Goal: Task Accomplishment & Management: Complete application form

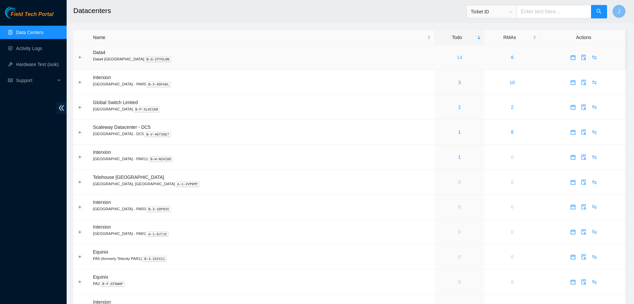
click at [457, 56] on link "14" at bounding box center [459, 57] width 5 height 5
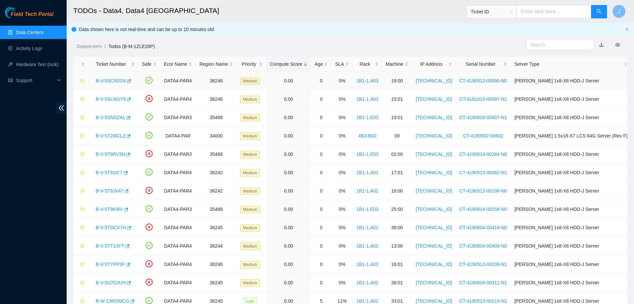
click at [108, 80] on link "B-V-5SCR01N" at bounding box center [111, 80] width 30 height 5
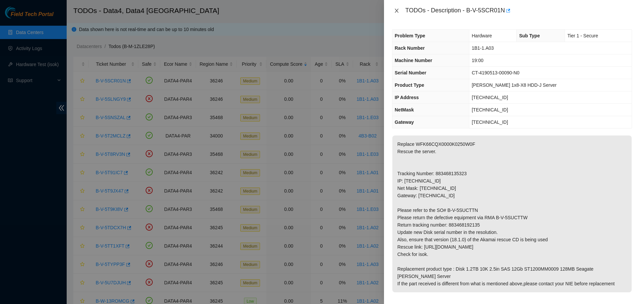
click at [397, 8] on icon "close" at bounding box center [396, 10] width 5 height 5
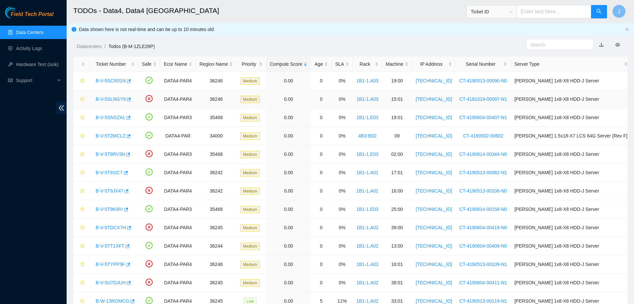
click at [119, 99] on link "B-V-5SLNGY9" at bounding box center [111, 98] width 30 height 5
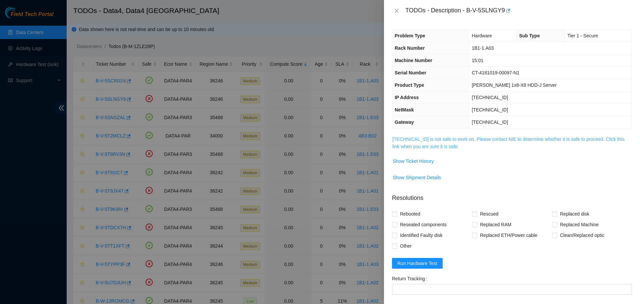
click at [433, 144] on link "95.100.202.127 is not safe to work on. Please contact NIE to determine whether …" at bounding box center [508, 142] width 232 height 13
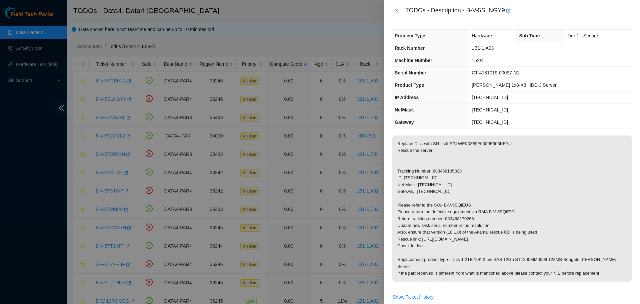
click at [406, 19] on div "TODOs - Description - B-V-5SLNGY9" at bounding box center [512, 10] width 256 height 21
click at [397, 8] on icon "close" at bounding box center [396, 10] width 5 height 5
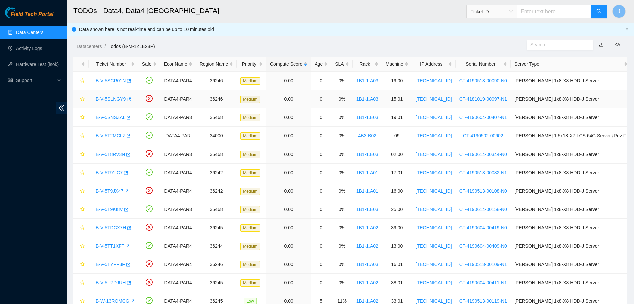
click at [106, 97] on link "B-V-5SLNGY9" at bounding box center [111, 98] width 30 height 5
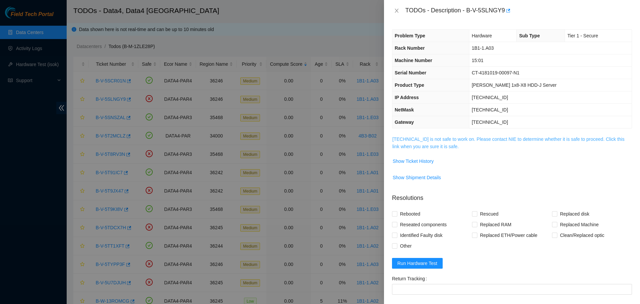
click at [413, 139] on link "95.100.202.127 is not safe to work on. Please contact NIE to determine whether …" at bounding box center [508, 142] width 232 height 13
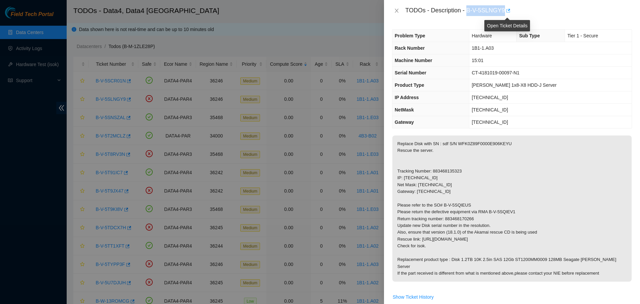
drag, startPoint x: 468, startPoint y: 11, endPoint x: 506, endPoint y: 5, distance: 39.0
click at [506, 5] on div "TODOs - Description - B-V-5SLNGY9" at bounding box center [518, 10] width 227 height 11
copy div "B-V-5SLNGY9"
click at [395, 12] on icon "close" at bounding box center [396, 10] width 5 height 5
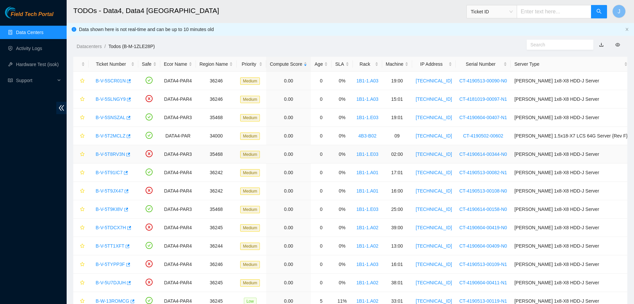
click at [109, 152] on link "B-V-5T8RV3N" at bounding box center [110, 153] width 29 height 5
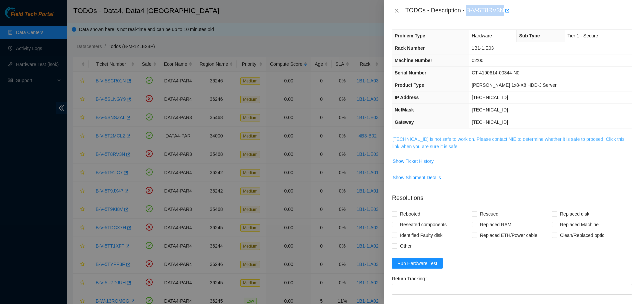
click at [408, 138] on link "23.15.179.6 is not safe to work on. Please contact NIE to determine whether it …" at bounding box center [508, 142] width 232 height 13
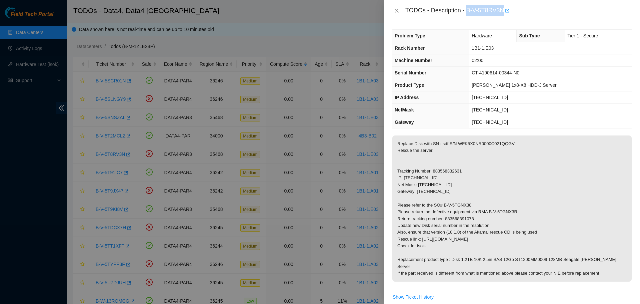
drag, startPoint x: 468, startPoint y: 10, endPoint x: 505, endPoint y: 11, distance: 36.3
click at [505, 11] on div "TODOs - Description - B-V-5T8RV3N" at bounding box center [518, 10] width 227 height 11
copy div "B-V-5T8RV3N"
click at [396, 11] on icon "close" at bounding box center [396, 10] width 5 height 5
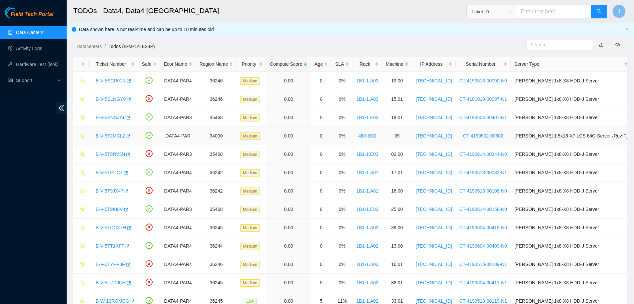
click at [121, 133] on link "B-V-5T2MCLZ" at bounding box center [111, 135] width 30 height 5
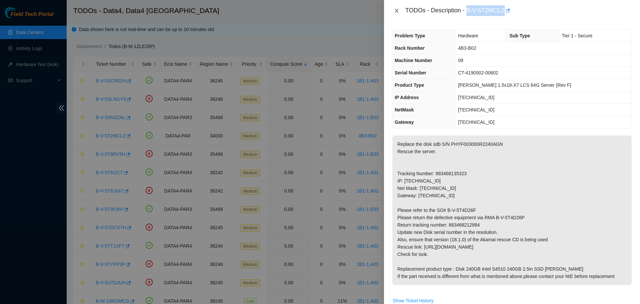
click at [398, 12] on icon "close" at bounding box center [397, 11] width 4 height 4
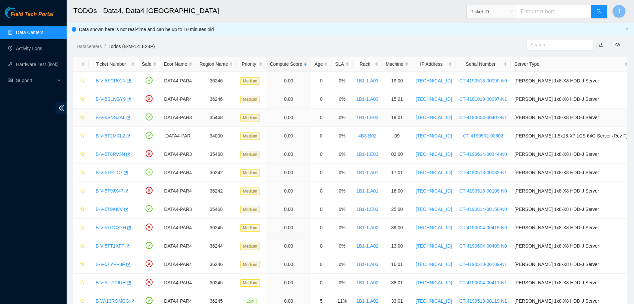
click at [107, 118] on link "B-V-5SNSZAL" at bounding box center [111, 117] width 30 height 5
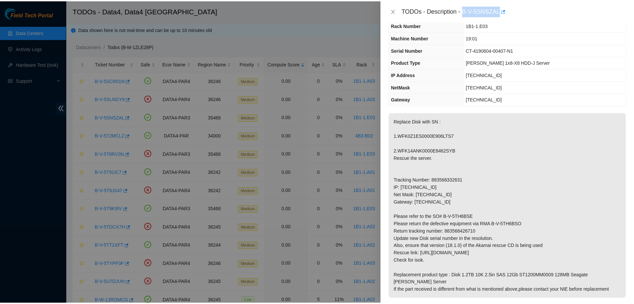
scroll to position [21, 0]
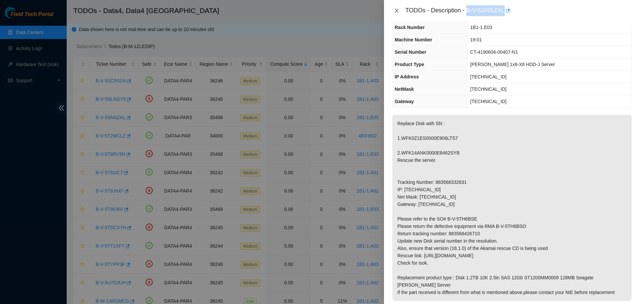
click at [398, 10] on icon "close" at bounding box center [396, 10] width 5 height 5
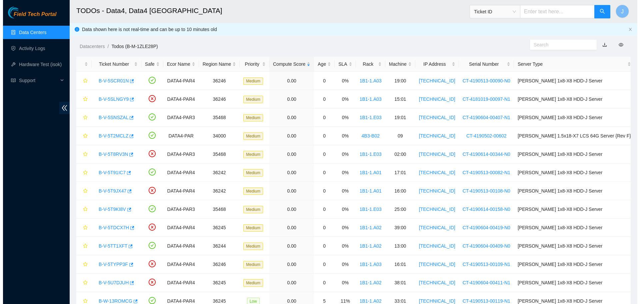
scroll to position [28, 0]
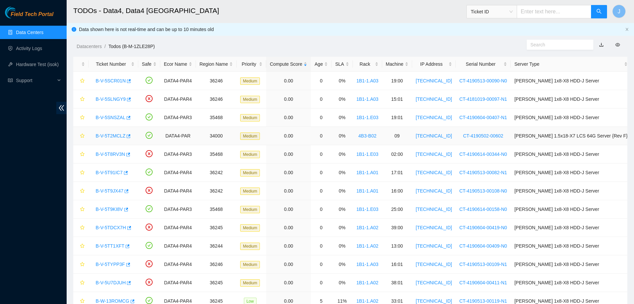
click at [118, 133] on link "B-V-5T2MCLZ" at bounding box center [111, 135] width 30 height 5
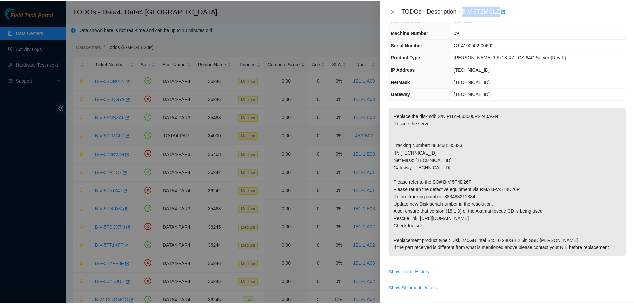
scroll to position [21, 0]
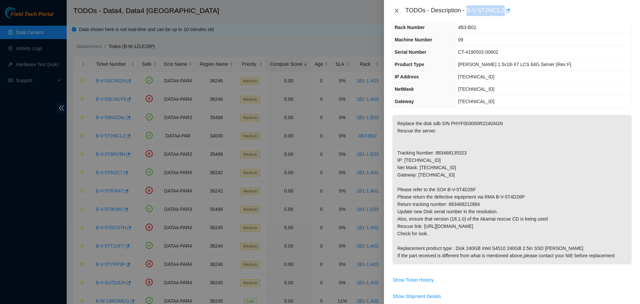
click at [396, 10] on icon "close" at bounding box center [396, 10] width 5 height 5
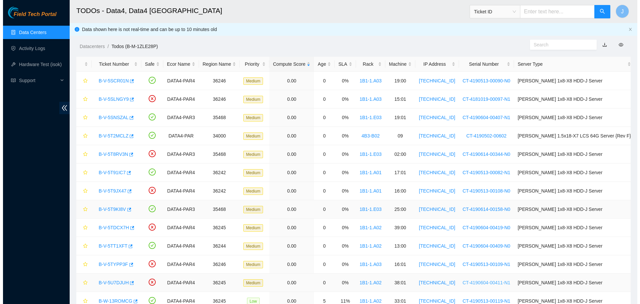
scroll to position [28, 0]
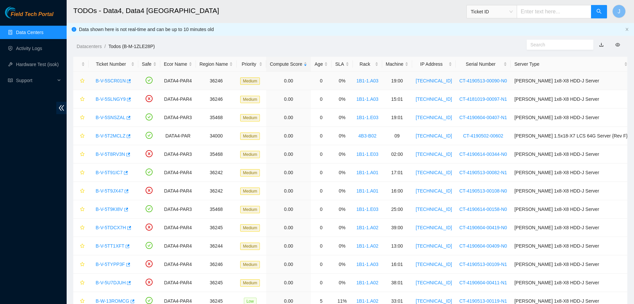
click at [116, 82] on link "B-V-5SCR01N" at bounding box center [111, 80] width 30 height 5
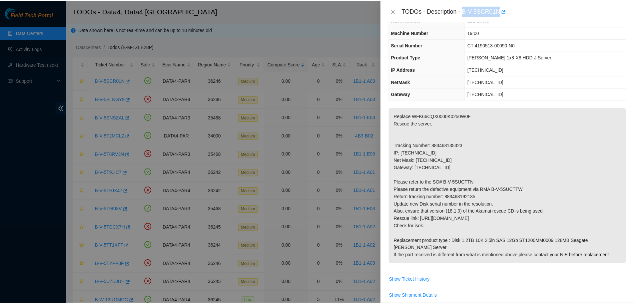
scroll to position [21, 0]
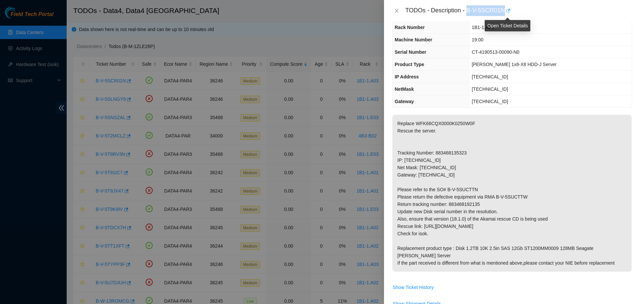
drag, startPoint x: 467, startPoint y: 11, endPoint x: 506, endPoint y: 13, distance: 38.4
click at [506, 13] on div "TODOs - Description - B-V-5SCR01N" at bounding box center [518, 10] width 227 height 11
copy div "B-V-5SCR01N"
drag, startPoint x: 467, startPoint y: 151, endPoint x: 436, endPoint y: 153, distance: 31.4
click at [436, 153] on p "Replace WFK66CQX0000K0250W0F Rescue the server. Tracking Number: 883468135323 I…" at bounding box center [511, 193] width 239 height 157
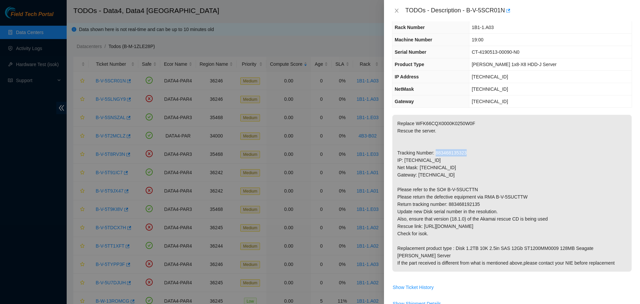
copy p "883468135323"
drag, startPoint x: 481, startPoint y: 204, endPoint x: 449, endPoint y: 205, distance: 32.0
click at [449, 205] on p "Replace WFK66CQX0000K0250W0F Rescue the server. Tracking Number: 883468135323 I…" at bounding box center [511, 193] width 239 height 157
copy p "883468192135"
drag, startPoint x: 528, startPoint y: 197, endPoint x: 496, endPoint y: 200, distance: 32.5
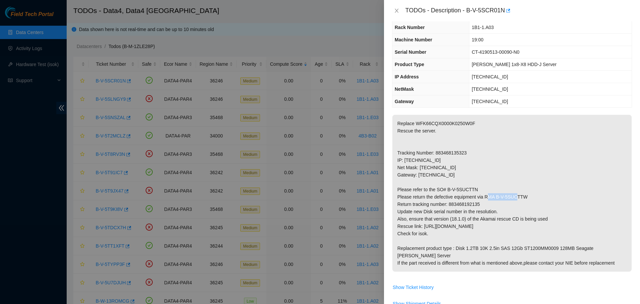
click at [496, 200] on p "Replace WFK66CQX0000K0250W0F Rescue the server. Tracking Number: 883468135323 I…" at bounding box center [511, 193] width 239 height 157
copy p "B-V-5SUCTTW"
drag, startPoint x: 477, startPoint y: 122, endPoint x: 414, endPoint y: 127, distance: 63.2
click at [414, 127] on p "Replace WFK66CQX0000K0250W0F Rescue the server. Tracking Number: 883468135323 I…" at bounding box center [511, 193] width 239 height 157
copy p "WFK66CQX0000K0250W0F"
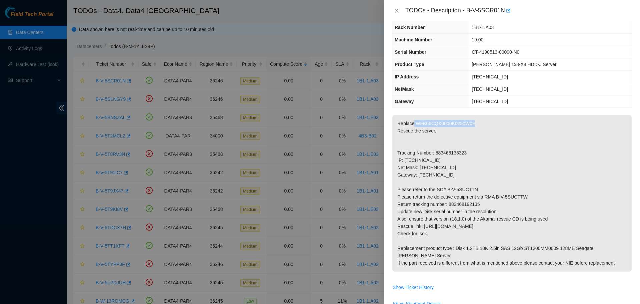
copy p "WFK66CQX0000K0250W0F"
drag, startPoint x: 525, startPoint y: 195, endPoint x: 495, endPoint y: 196, distance: 30.3
click at [495, 196] on p "Replace WFK66CQX0000K0250W0F Rescue the server. Tracking Number: 883468135323 I…" at bounding box center [511, 193] width 239 height 157
click at [396, 9] on icon "close" at bounding box center [396, 10] width 5 height 5
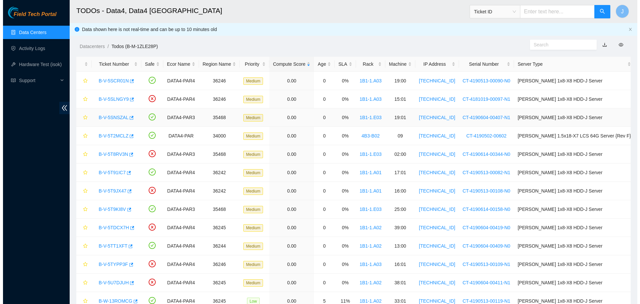
scroll to position [28, 0]
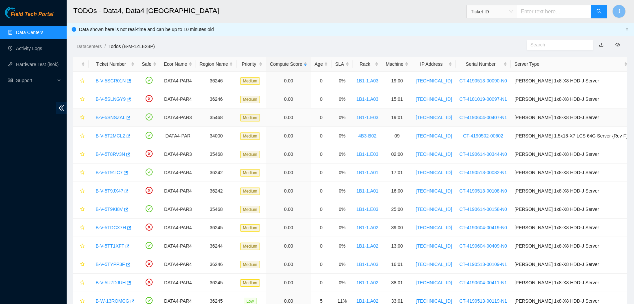
click at [106, 119] on link "B-V-5SNSZAL" at bounding box center [111, 117] width 30 height 5
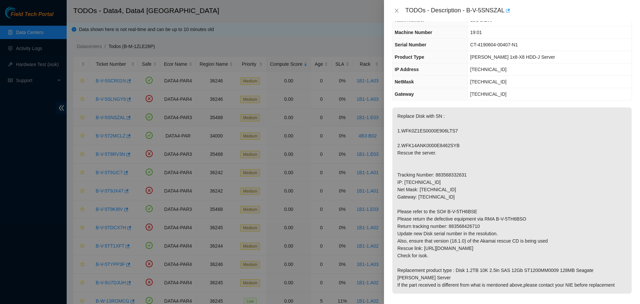
scroll to position [21, 0]
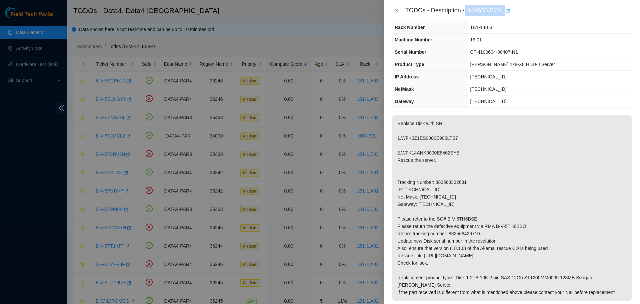
drag, startPoint x: 466, startPoint y: 10, endPoint x: 505, endPoint y: 15, distance: 38.9
click at [505, 15] on div "TODOs - Description - B-V-5SNSZAL" at bounding box center [518, 10] width 227 height 11
copy div "B-V-5SNSZAL"
click at [454, 182] on p "Replace Disk with SN : 1.WFK0Z1ES0000E906LTS7 2.WFK14ANK0000E8462SYB Rescue the…" at bounding box center [511, 208] width 239 height 186
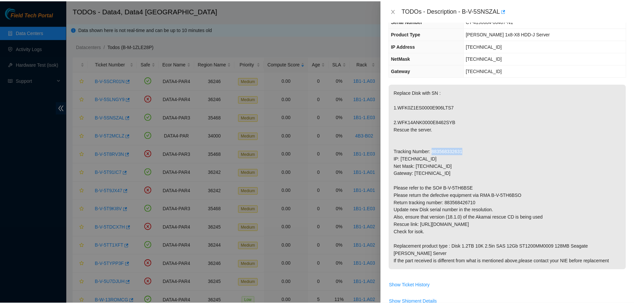
scroll to position [53, 0]
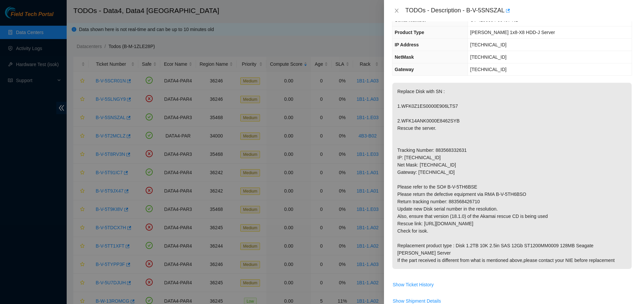
click at [471, 201] on p "Replace Disk with SN : 1.WFK0Z1ES0000E906LTS7 2.WFK14ANK0000E8462SYB Rescue the…" at bounding box center [511, 176] width 239 height 186
drag, startPoint x: 529, startPoint y: 196, endPoint x: 496, endPoint y: 194, distance: 33.1
click at [496, 194] on p "Replace Disk with SN : 1.WFK0Z1ES0000E906LTS7 2.WFK14ANK0000E8462SYB Rescue the…" at bounding box center [511, 176] width 239 height 186
drag, startPoint x: 454, startPoint y: 105, endPoint x: 401, endPoint y: 104, distance: 53.0
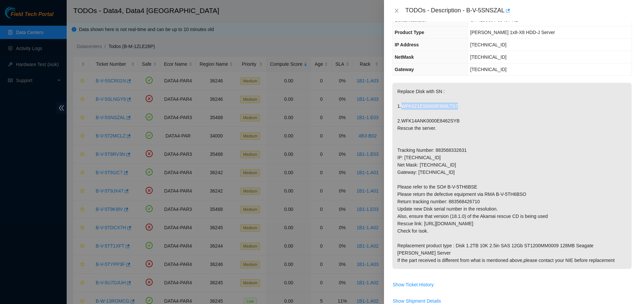
click at [401, 104] on p "Replace Disk with SN : 1.WFK0Z1ES0000E906LTS7 2.WFK14ANK0000E8462SYB Rescue the…" at bounding box center [511, 176] width 239 height 186
drag, startPoint x: 456, startPoint y: 120, endPoint x: 400, endPoint y: 122, distance: 56.0
click at [400, 122] on p "Replace Disk with SN : 1.WFK0Z1ES0000E906LTS7 2.WFK14ANK0000E8462SYB Rescue the…" at bounding box center [511, 176] width 239 height 186
click at [398, 8] on icon "close" at bounding box center [396, 10] width 5 height 5
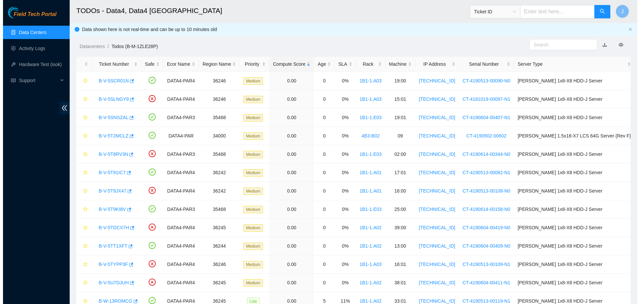
scroll to position [75, 0]
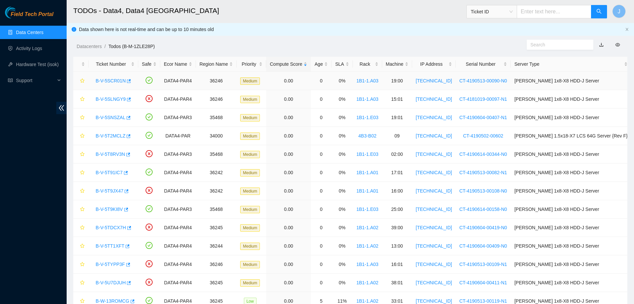
click at [110, 78] on link "B-V-5SCR01N" at bounding box center [111, 80] width 30 height 5
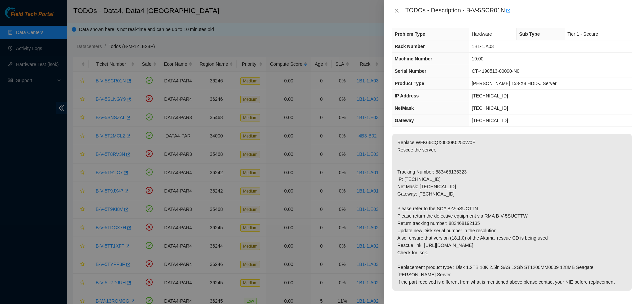
scroll to position [0, 0]
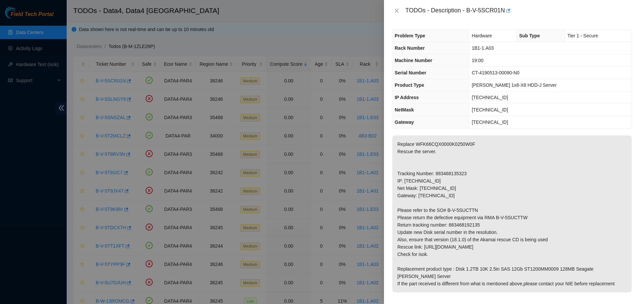
click at [491, 95] on span "95.100.202.142" at bounding box center [490, 97] width 36 height 5
click at [489, 47] on span "1B1-1.A03" at bounding box center [483, 47] width 22 height 5
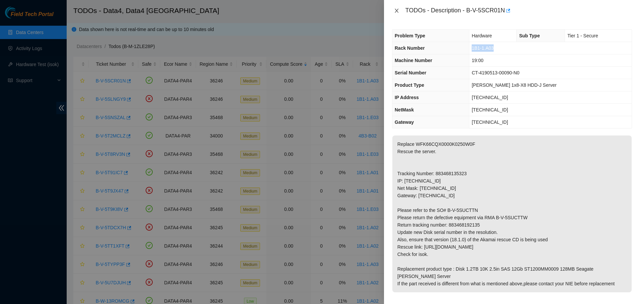
click at [396, 10] on icon "close" at bounding box center [397, 11] width 4 height 4
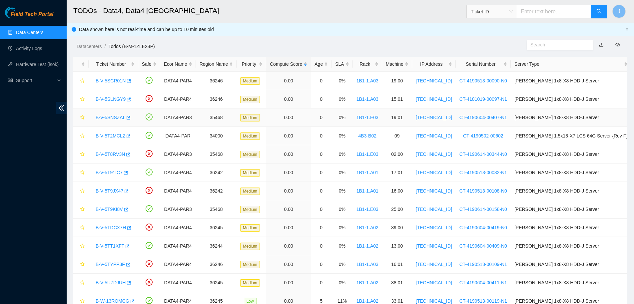
click at [108, 119] on link "B-V-5SNSZAL" at bounding box center [111, 117] width 30 height 5
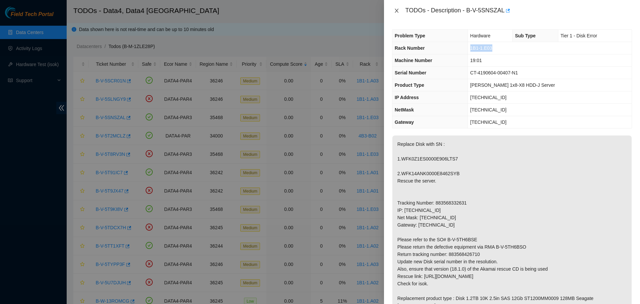
click at [394, 12] on icon "close" at bounding box center [396, 10] width 5 height 5
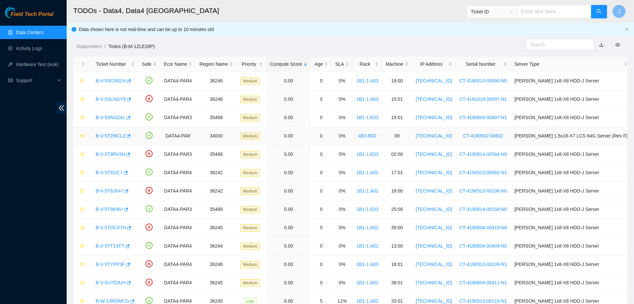
click at [114, 133] on link "B-V-5T2MCLZ" at bounding box center [111, 135] width 30 height 5
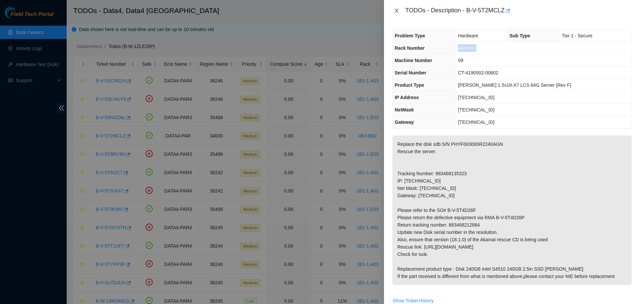
click at [397, 11] on icon "close" at bounding box center [396, 10] width 5 height 5
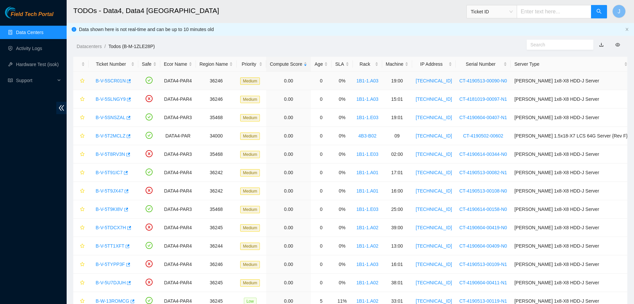
click at [110, 81] on link "B-V-5SCR01N" at bounding box center [111, 80] width 30 height 5
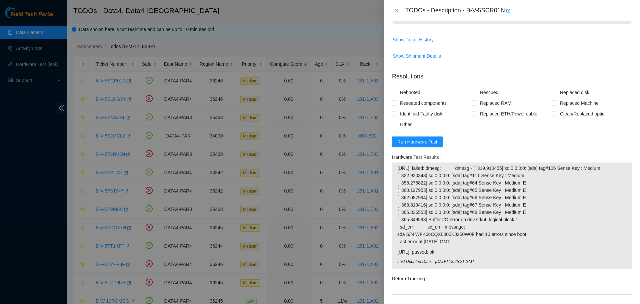
scroll to position [268, 0]
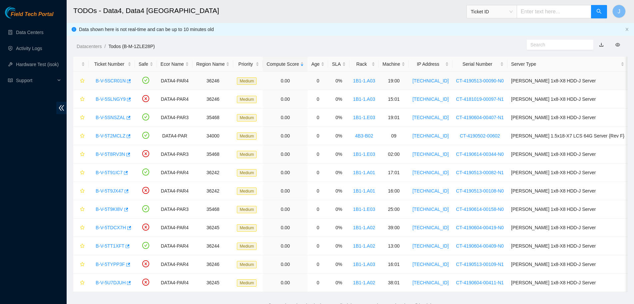
click at [117, 81] on link "B-V-5SCR01N" at bounding box center [111, 80] width 30 height 5
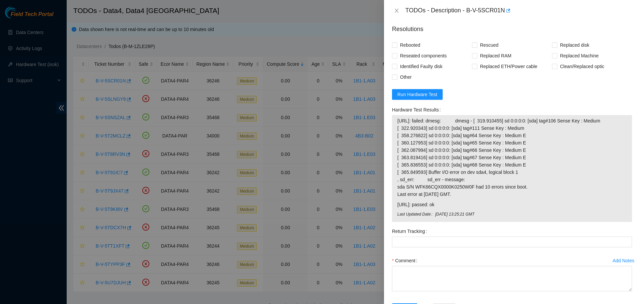
scroll to position [316, 0]
click at [396, 42] on input "Rebooted" at bounding box center [394, 44] width 5 height 5
checkbox input "true"
click at [472, 42] on input "Rescued" at bounding box center [474, 44] width 5 height 5
checkbox input "true"
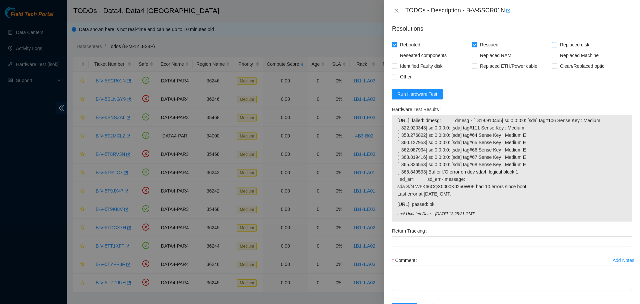
click at [552, 42] on input "Replaced disk" at bounding box center [554, 44] width 5 height 5
checkbox input "true"
click at [396, 74] on input "Other" at bounding box center [394, 76] width 5 height 5
checkbox input "true"
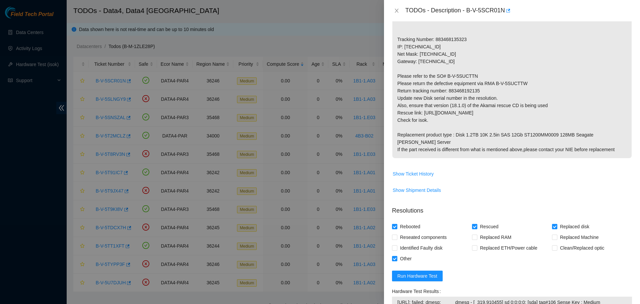
scroll to position [134, 0]
click at [466, 91] on p "Replace WFK66CQX0000K0250W0F Rescue the server. Tracking Number: 883468135323 I…" at bounding box center [511, 80] width 239 height 157
copy p "883468192135"
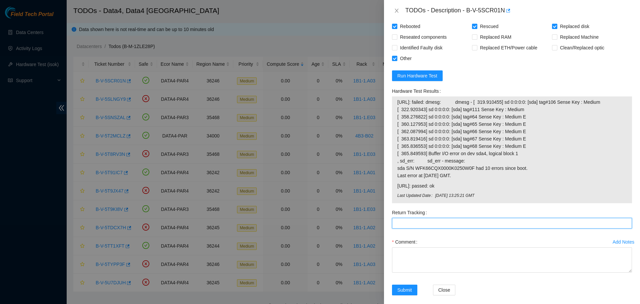
click at [422, 218] on Tracking "Return Tracking" at bounding box center [512, 223] width 240 height 11
paste Tracking "883468192135"
type Tracking "883468192135v"
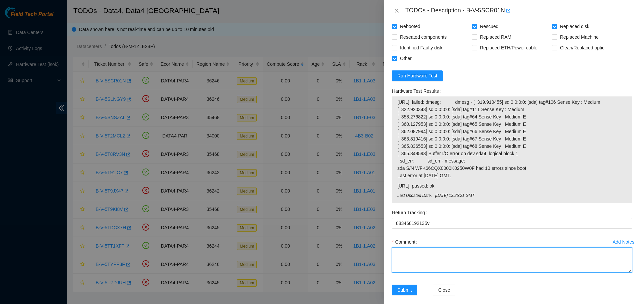
click at [424, 257] on textarea "Comment" at bounding box center [512, 259] width 240 height 25
click at [402, 249] on textarea "Comment" at bounding box center [512, 259] width 240 height 25
paste textarea "Replaced disk WFK66CQX0000K0250W0F with new disk WFK6DMHH. Rescued, recondfigur…"
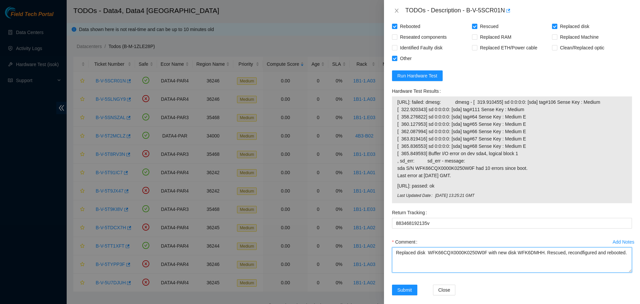
click at [573, 247] on textarea "Replaced disk WFK66CQX0000K0250W0F with new disk WFK6DMHH. Rescued, recondfigur…" at bounding box center [512, 259] width 240 height 25
type textarea "Replaced disk WFK66CQX0000K0250W0F with new disk WFK6DMHH. Rescued, reconfigure…"
click at [410, 72] on span "Run Hardware Test" at bounding box center [417, 75] width 40 height 7
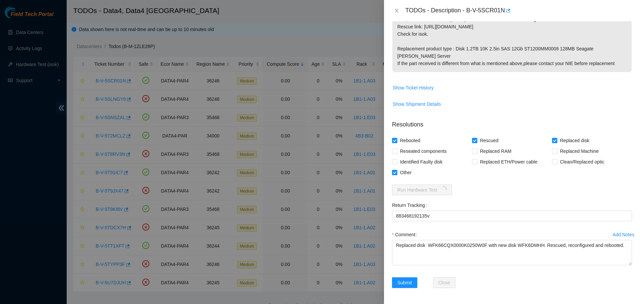
scroll to position [213, 0]
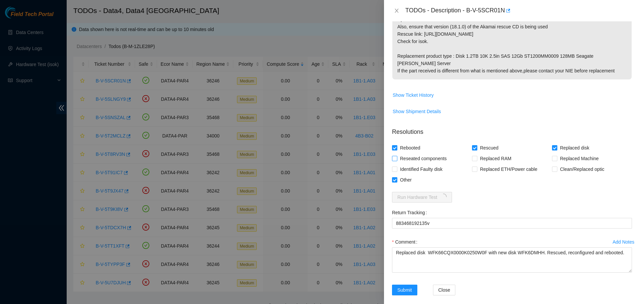
click at [394, 156] on input "Reseated components" at bounding box center [394, 158] width 5 height 5
checkbox input "true"
click at [467, 219] on Tracking "883468192135v" at bounding box center [512, 223] width 240 height 11
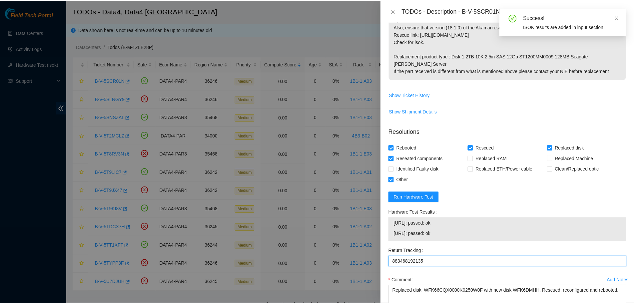
scroll to position [251, 0]
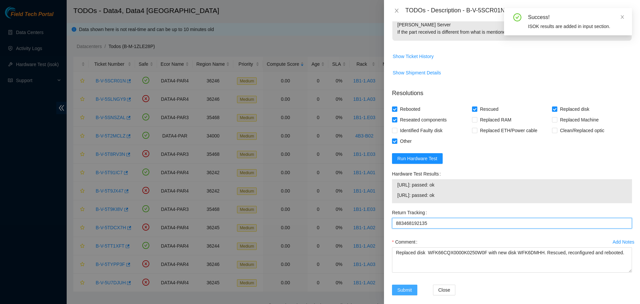
type Tracking "883468192135"
click at [409, 286] on span "Submit" at bounding box center [404, 289] width 15 height 7
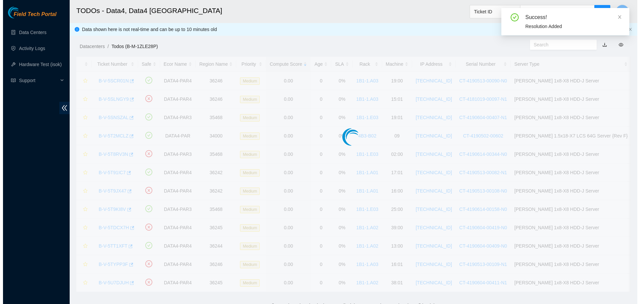
scroll to position [145, 0]
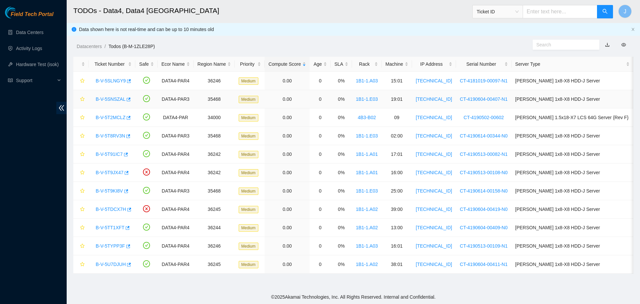
click at [116, 98] on link "B-V-5SNSZAL" at bounding box center [111, 98] width 30 height 5
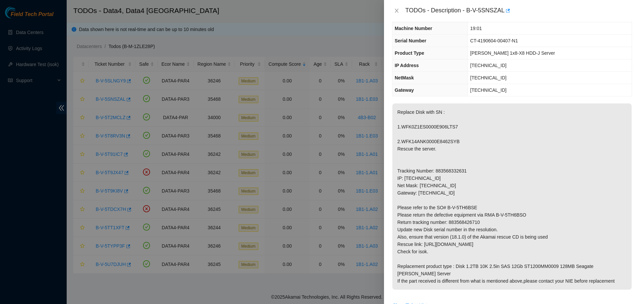
scroll to position [32, 0]
click at [399, 10] on button "Close" at bounding box center [396, 11] width 9 height 6
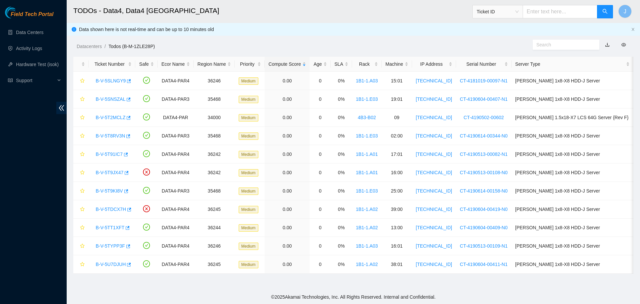
scroll to position [39, 0]
click at [120, 99] on link "B-V-5SNSZAL" at bounding box center [111, 98] width 30 height 5
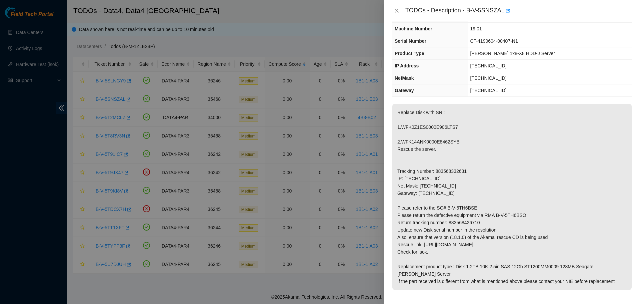
scroll to position [0, 0]
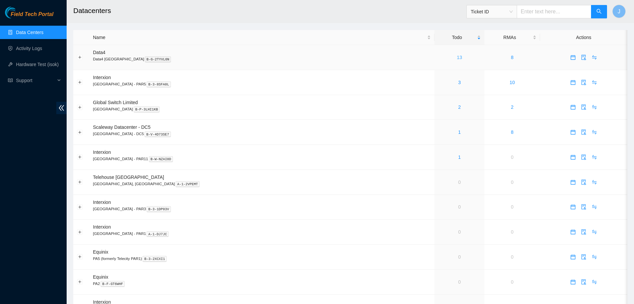
click at [457, 56] on link "13" at bounding box center [459, 57] width 5 height 5
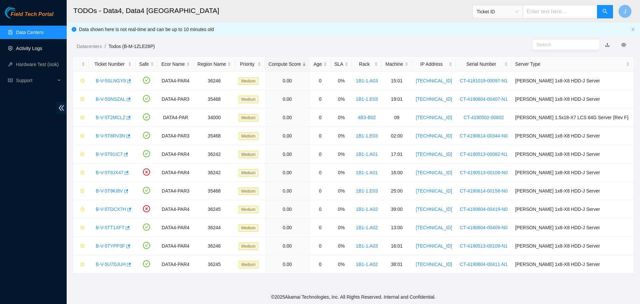
click at [42, 47] on link "Activity Logs" at bounding box center [29, 48] width 26 height 5
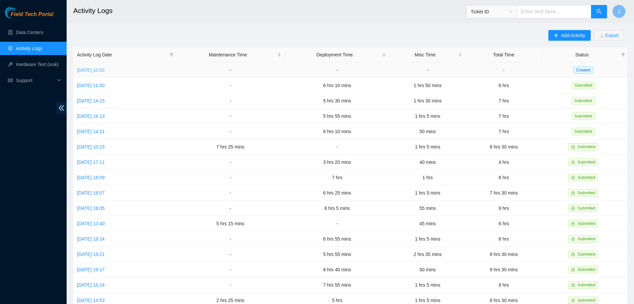
click at [105, 68] on link "[DATE] 10:03" at bounding box center [91, 69] width 28 height 5
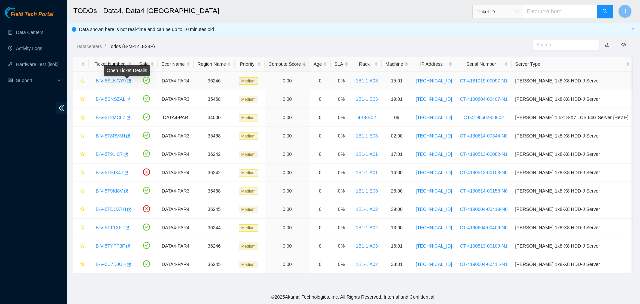
click at [112, 80] on body "Field Tech Portal Data Centers Activity Logs Hardware Test (isok) Support TODOs…" at bounding box center [320, 152] width 640 height 304
click at [110, 79] on link "B-V-5SLNGY9" at bounding box center [111, 80] width 30 height 5
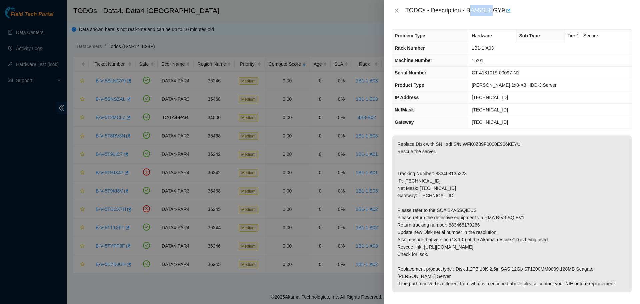
drag, startPoint x: 469, startPoint y: 8, endPoint x: 494, endPoint y: 8, distance: 25.0
click at [494, 8] on div "TODOs - Description - B-V-5SLNGY9" at bounding box center [518, 10] width 227 height 11
drag, startPoint x: 467, startPoint y: 10, endPoint x: 506, endPoint y: 10, distance: 38.3
click at [506, 10] on div "TODOs - Description - B-V-5SLNGY9" at bounding box center [518, 10] width 227 height 11
copy div "B-V-5SLNGY9"
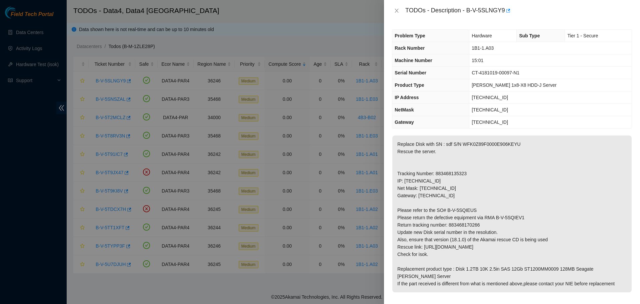
click at [396, 14] on div "TODOs - Description - B-V-5SLNGY9" at bounding box center [512, 10] width 240 height 11
click at [395, 6] on div "TODOs - Description - B-V-5SLNGY9" at bounding box center [512, 10] width 240 height 11
click at [395, 10] on icon "close" at bounding box center [396, 10] width 5 height 5
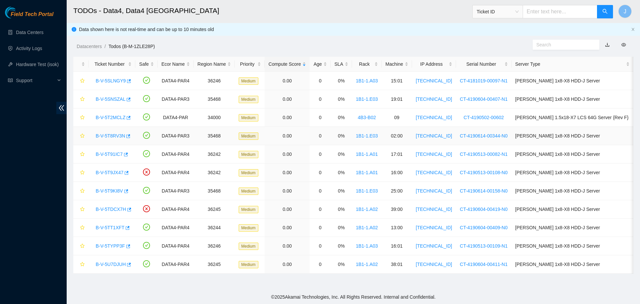
click at [108, 137] on link "B-V-5T8RV3N" at bounding box center [110, 135] width 29 height 5
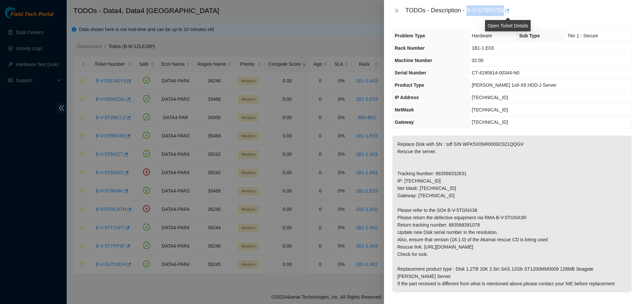
drag, startPoint x: 467, startPoint y: 9, endPoint x: 507, endPoint y: 7, distance: 40.0
click at [507, 7] on div "TODOs - Description - B-V-5T8RV3N" at bounding box center [518, 10] width 227 height 11
copy div "B-V-5T8RV3N"
click at [398, 11] on icon "close" at bounding box center [396, 10] width 5 height 5
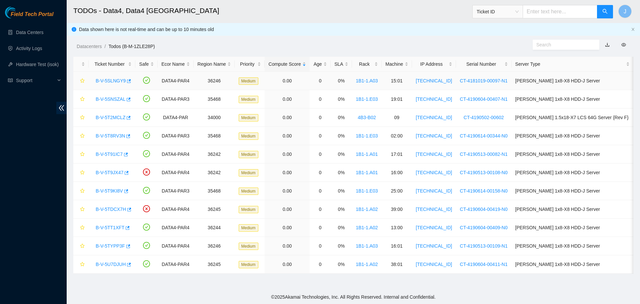
click at [107, 78] on link "B-V-5SLNGY9" at bounding box center [111, 80] width 30 height 5
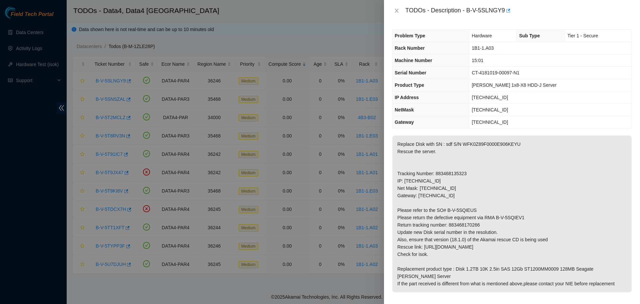
click at [488, 95] on span "[TECHNICAL_ID]" at bounding box center [490, 97] width 36 height 5
copy span "[TECHNICAL_ID]"
click at [453, 174] on p "Replace Disk with SN : sdf S/N WFK0Z89F0000E906KEYU Rescue the server. Tracking…" at bounding box center [511, 213] width 239 height 157
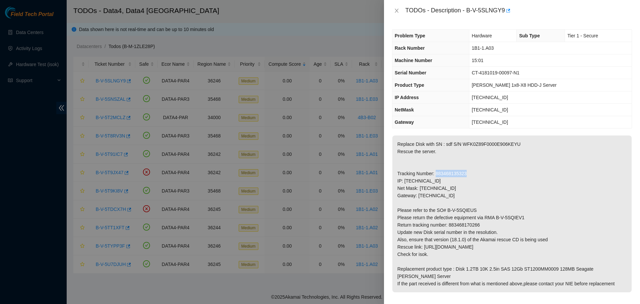
copy p "883468135323"
drag, startPoint x: 486, startPoint y: 224, endPoint x: 449, endPoint y: 223, distance: 37.0
click at [449, 223] on p "Replace Disk with SN : sdf S/N WFK0Z89F0000E906KEYU Rescue the server. Tracking…" at bounding box center [511, 213] width 239 height 157
copy p "883468170266"
click at [449, 223] on p "Replace Disk with SN : sdf S/N WFK0Z89F0000E906KEYU Rescue the server. Tracking…" at bounding box center [511, 213] width 239 height 157
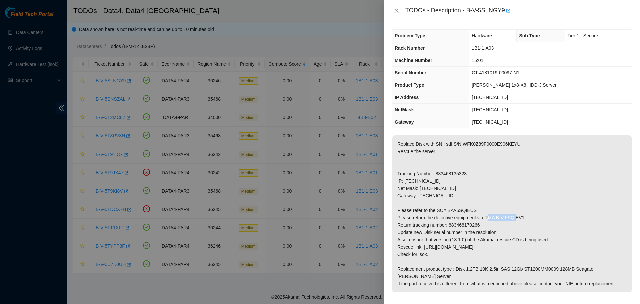
drag, startPoint x: 524, startPoint y: 217, endPoint x: 495, endPoint y: 219, distance: 28.5
click at [495, 219] on p "Replace Disk with SN : sdf S/N WFK0Z89F0000E906KEYU Rescue the server. Tracking…" at bounding box center [511, 213] width 239 height 157
copy p "B-V-5SQIEV1"
drag, startPoint x: 519, startPoint y: 141, endPoint x: 461, endPoint y: 147, distance: 58.6
click at [461, 147] on p "Replace Disk with SN : sdf S/N WFK0Z89F0000E906KEYU Rescue the server. Tracking…" at bounding box center [511, 213] width 239 height 157
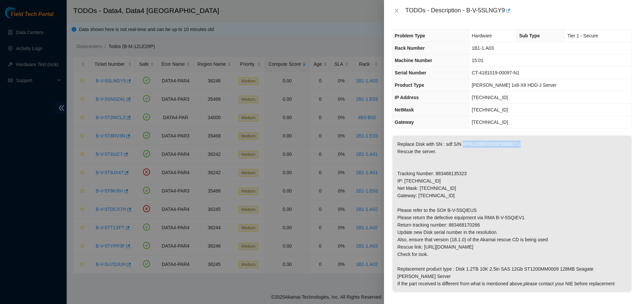
copy p "WFK0Z89F0000E906KEYU"
drag, startPoint x: 461, startPoint y: 147, endPoint x: 74, endPoint y: 206, distance: 391.1
click at [74, 206] on div at bounding box center [320, 152] width 640 height 304
click at [397, 9] on icon "close" at bounding box center [396, 10] width 5 height 5
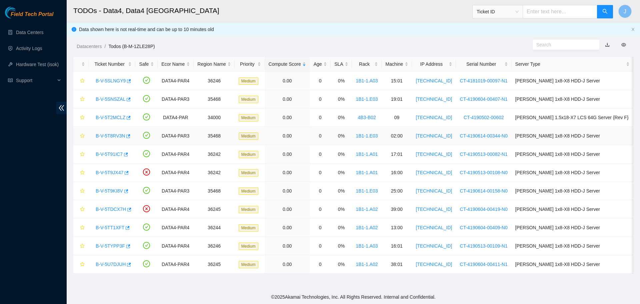
click at [114, 135] on link "B-V-5T8RV3N" at bounding box center [110, 135] width 29 height 5
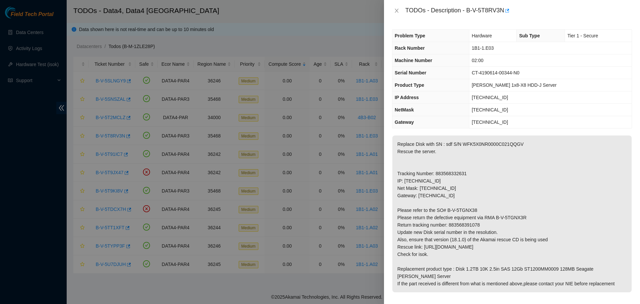
click at [445, 172] on p "Replace Disk with SN : sdf S/N WFK5X0NR0000C021QQGV Rescue the server. Tracking…" at bounding box center [511, 213] width 239 height 157
copy p "883568332631"
click at [469, 224] on p "Replace Disk with SN : sdf S/N WFK5X0NR0000C021QQGV Rescue the server. Tracking…" at bounding box center [511, 213] width 239 height 157
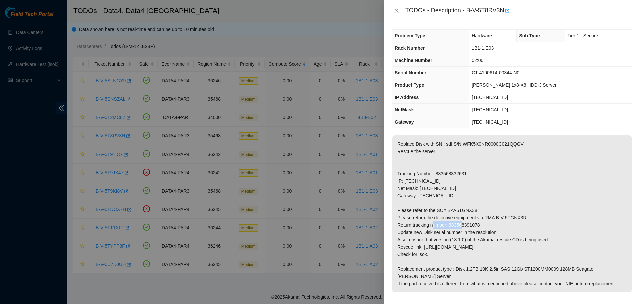
click at [469, 224] on p "Replace Disk with SN : sdf S/N WFK5X0NR0000C021QQGV Rescue the server. Tracking…" at bounding box center [511, 213] width 239 height 157
drag, startPoint x: 528, startPoint y: 220, endPoint x: 495, endPoint y: 217, distance: 33.5
click at [495, 217] on p "Replace Disk with SN : sdf S/N WFK5X0NR0000C021QQGV Rescue the server. Tracking…" at bounding box center [511, 213] width 239 height 157
copy p "B-V-5TGNX3R"
click at [494, 143] on p "Replace Disk with SN : sdf S/N WFK5X0NR0000C021QQGV Rescue the server. Tracking…" at bounding box center [511, 213] width 239 height 157
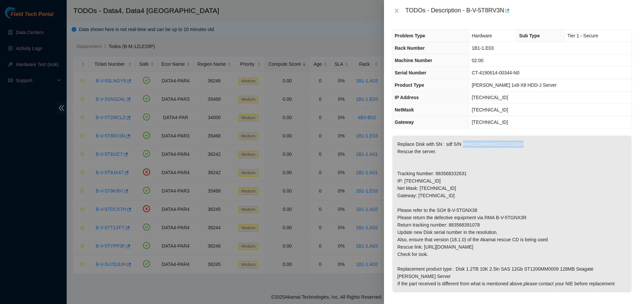
click at [494, 143] on p "Replace Disk with SN : sdf S/N WFK5X0NR0000C021QQGV Rescue the server. Tracking…" at bounding box center [511, 213] width 239 height 157
copy p "WFK5X0NR0000C021QQGV"
click at [396, 9] on icon "close" at bounding box center [396, 10] width 5 height 5
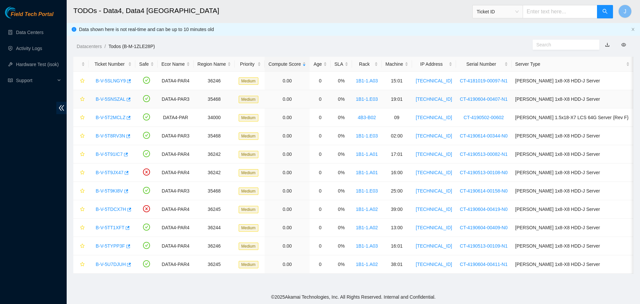
click at [382, 93] on td "1B1-1.E03" at bounding box center [367, 99] width 30 height 18
click at [117, 82] on link "B-V-5SLNGY9" at bounding box center [111, 80] width 30 height 5
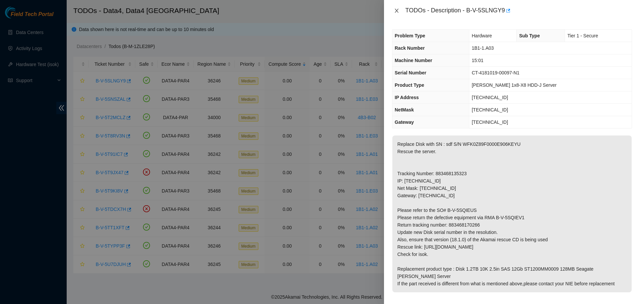
click at [396, 9] on icon "close" at bounding box center [396, 10] width 5 height 5
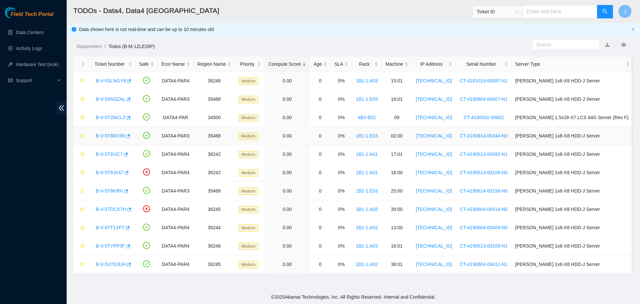
click at [110, 139] on div "B-V-5T8RV3N" at bounding box center [111, 135] width 39 height 11
click at [108, 135] on link "B-V-5T8RV3N" at bounding box center [110, 135] width 29 height 5
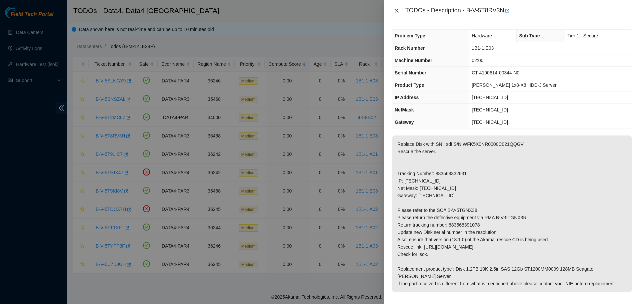
click at [396, 13] on icon "close" at bounding box center [396, 10] width 5 height 5
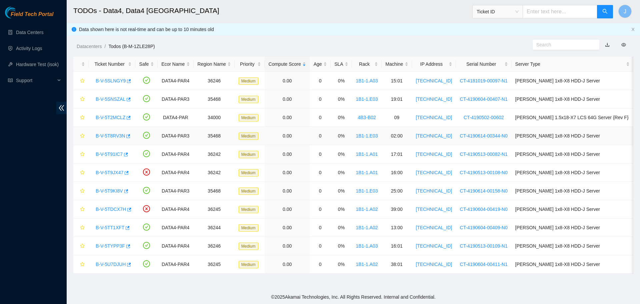
click at [120, 133] on link "B-V-5T8RV3N" at bounding box center [110, 135] width 29 height 5
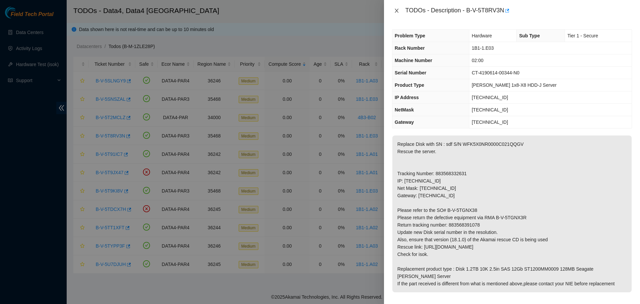
click at [396, 11] on icon "close" at bounding box center [397, 11] width 4 height 4
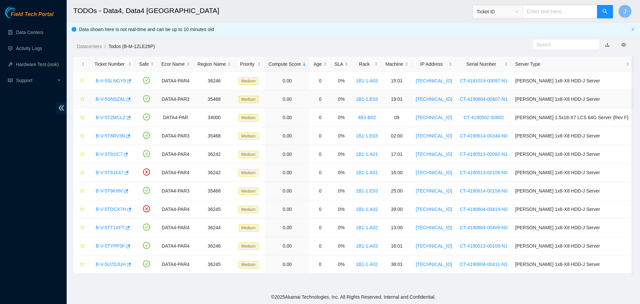
click at [103, 101] on link "B-V-5SNSZAL" at bounding box center [111, 98] width 30 height 5
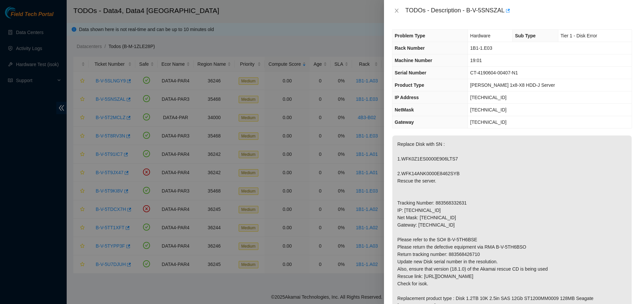
click at [488, 96] on span "[TECHNICAL_ID]" at bounding box center [488, 97] width 36 height 5
click at [487, 47] on span "1B1-1.E03" at bounding box center [481, 47] width 22 height 5
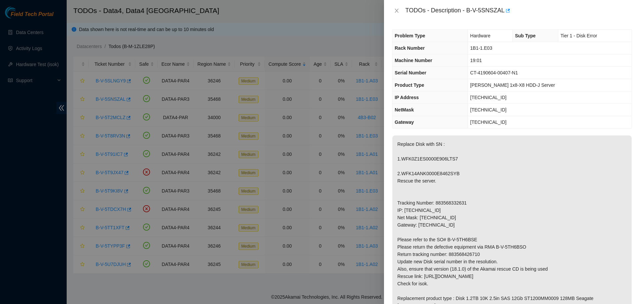
click at [397, 6] on div "TODOs - Description - B-V-5SNSZAL" at bounding box center [512, 10] width 240 height 11
click at [395, 10] on icon "close" at bounding box center [396, 10] width 5 height 5
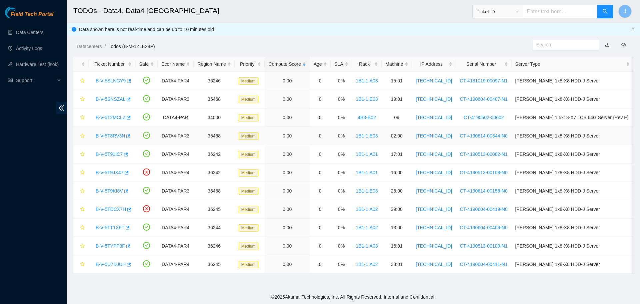
click at [108, 136] on link "B-V-5T8RV3N" at bounding box center [110, 135] width 29 height 5
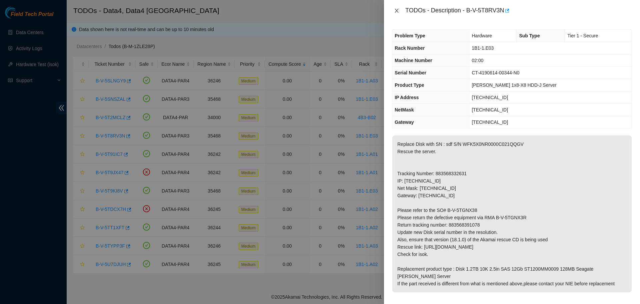
click at [398, 10] on icon "close" at bounding box center [396, 10] width 5 height 5
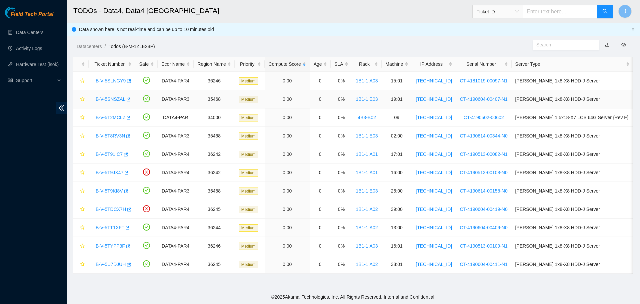
click at [115, 97] on link "B-V-5SNSZAL" at bounding box center [111, 98] width 30 height 5
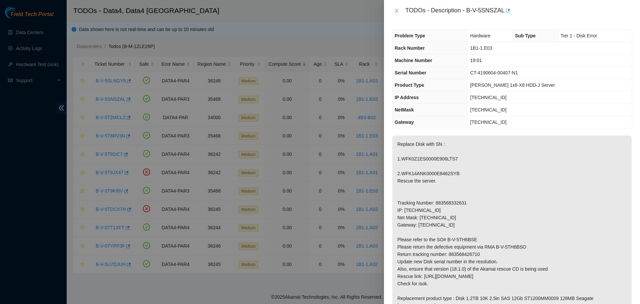
click at [430, 47] on th "Rack Number" at bounding box center [429, 48] width 75 height 12
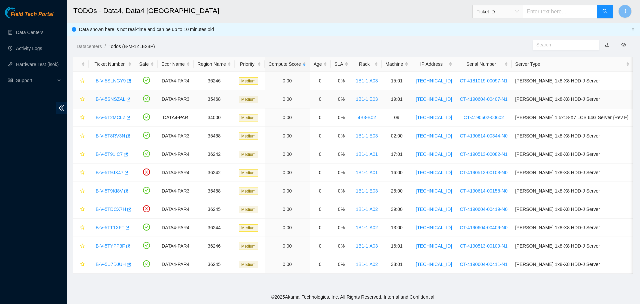
click at [117, 100] on link "B-V-5SNSZAL" at bounding box center [111, 98] width 30 height 5
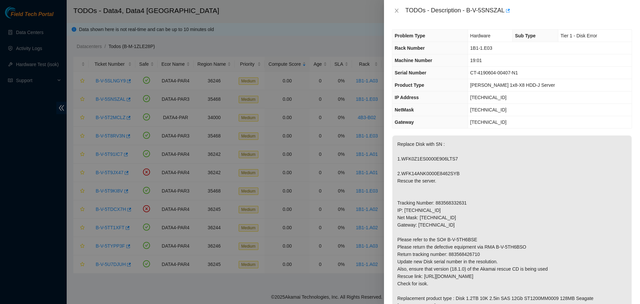
scroll to position [242, 0]
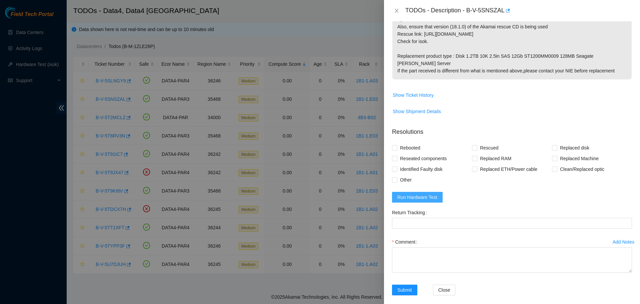
click at [424, 193] on span "Run Hardware Test" at bounding box center [417, 196] width 40 height 7
click at [394, 145] on input "Rebooted" at bounding box center [394, 147] width 5 height 5
checkbox input "true"
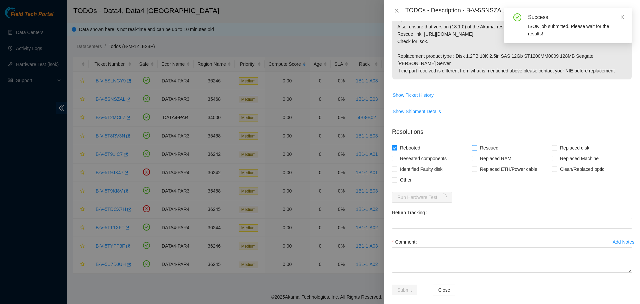
click at [472, 145] on input "Rescued" at bounding box center [474, 147] width 5 height 5
checkbox input "true"
click at [553, 145] on span at bounding box center [554, 147] width 5 height 5
click at [553, 145] on input "Replaced disk" at bounding box center [554, 147] width 5 height 5
checkbox input "true"
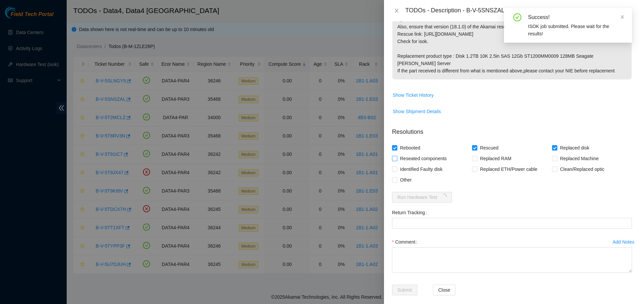
click at [409, 153] on span "Reseated components" at bounding box center [423, 158] width 52 height 11
click at [397, 156] on input "Reseated components" at bounding box center [394, 158] width 5 height 5
checkbox input "true"
click at [399, 174] on span "Other" at bounding box center [405, 179] width 17 height 11
click at [397, 177] on input "Other" at bounding box center [394, 179] width 5 height 5
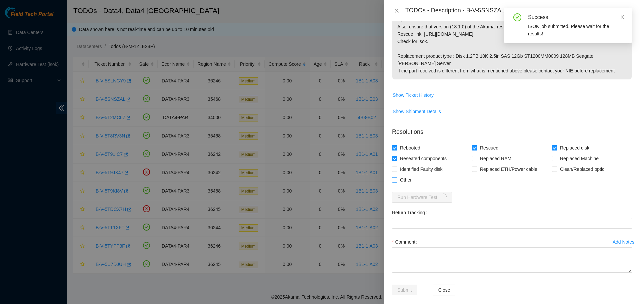
checkbox input "true"
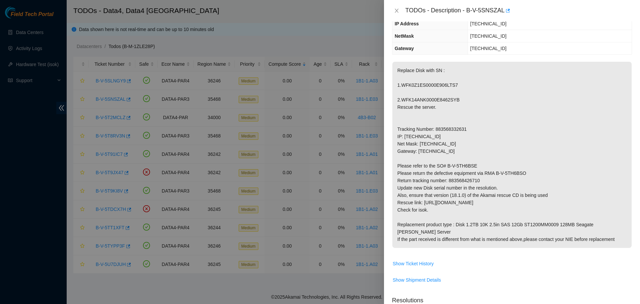
scroll to position [73, 0]
click at [468, 183] on p "Replace Disk with SN : 1.WFK0Z1ES0000E906LTS7 2.WFK14ANK0000E8462SYB Rescue the…" at bounding box center [511, 155] width 239 height 186
copy p "883568426710"
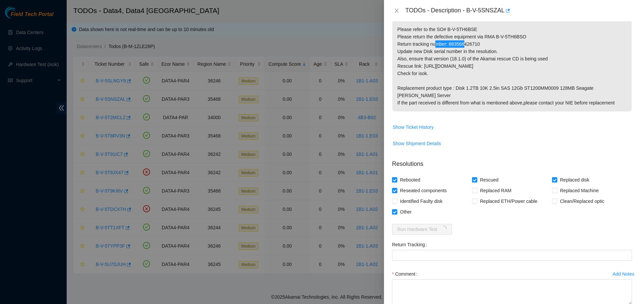
scroll to position [242, 0]
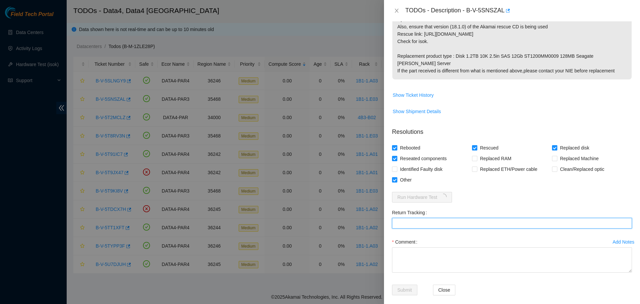
click at [435, 219] on Tracking "Return Tracking" at bounding box center [512, 223] width 240 height 11
paste Tracking "883568426710"
type Tracking "883568426710"
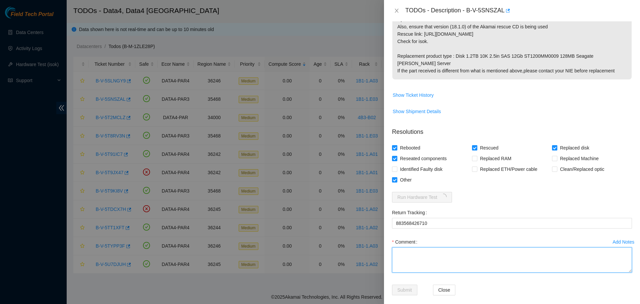
click at [435, 250] on textarea "Comment" at bounding box center [512, 259] width 240 height 25
paste textarea "Replaced disk WFK0Z1ES0000E906LTS7 with new disk WFKA9KFJ. Replaced disk WFK14A…"
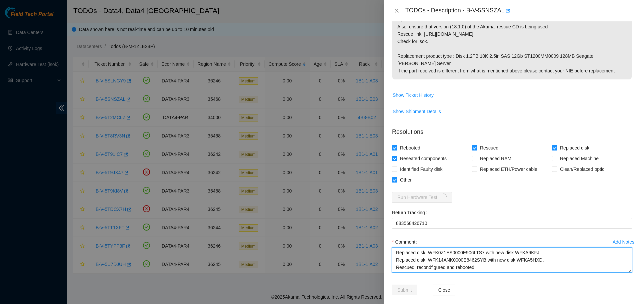
scroll to position [0, 0]
click at [428, 259] on textarea "Replaced disk WFK0Z1ES0000E906LTS7 with new disk WFKA9KFJ. Replaced disk WFK14A…" at bounding box center [512, 259] width 240 height 25
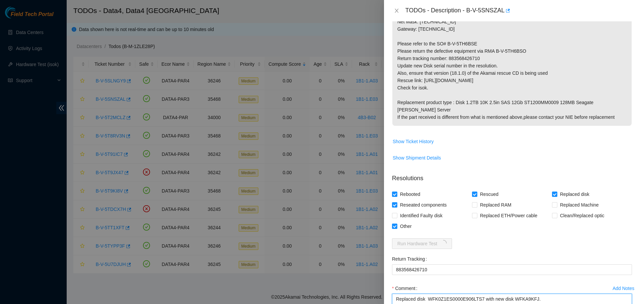
scroll to position [242, 0]
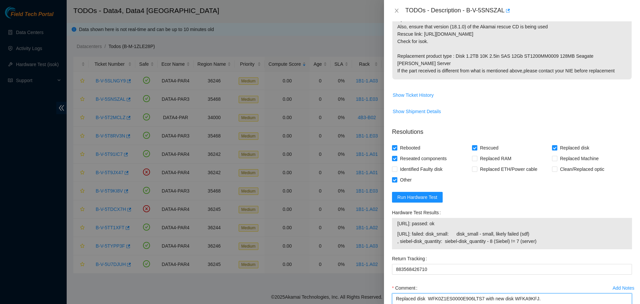
type textarea "Replaced disk WFK0Z1ES0000E906LTS7 with new disk WFKA9KFJ. Replaced disk WFK14A…"
drag, startPoint x: 535, startPoint y: 233, endPoint x: 398, endPoint y: 227, distance: 137.1
click at [398, 230] on span "[URL]: failed: disk_small: disk_small - small, likely failed (sdf) , siebel-dis…" at bounding box center [511, 237] width 229 height 15
copy span "[URL]: failed: disk_small: disk_small - small, likely failed (sdf) , siebel-dis…"
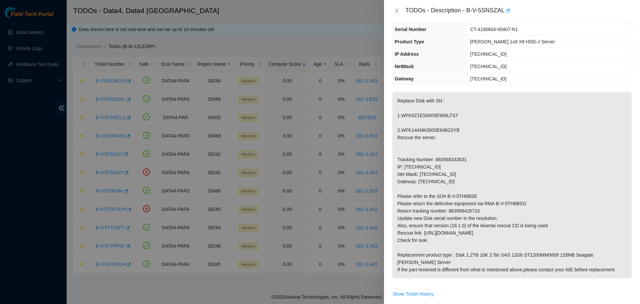
scroll to position [0, 0]
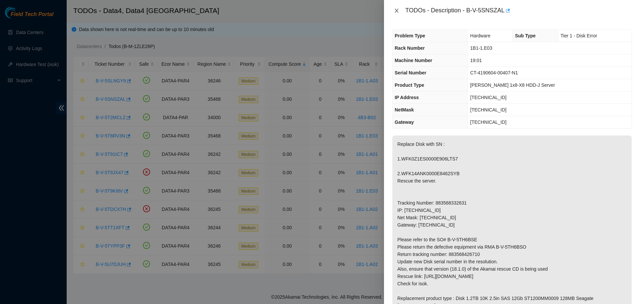
click at [396, 11] on icon "close" at bounding box center [396, 10] width 5 height 5
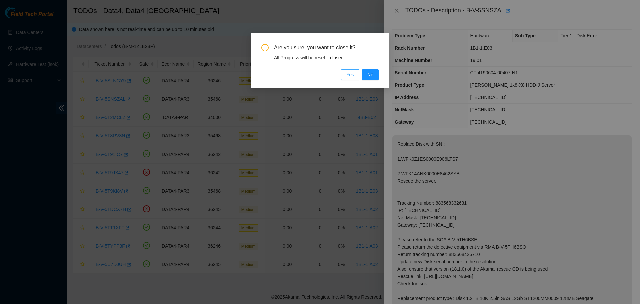
click at [354, 74] on button "Yes" at bounding box center [350, 74] width 18 height 11
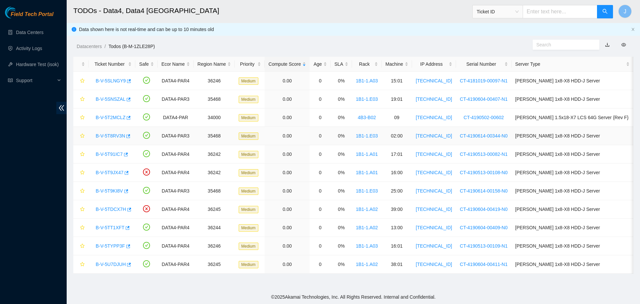
click at [114, 136] on link "B-V-5T8RV3N" at bounding box center [110, 135] width 29 height 5
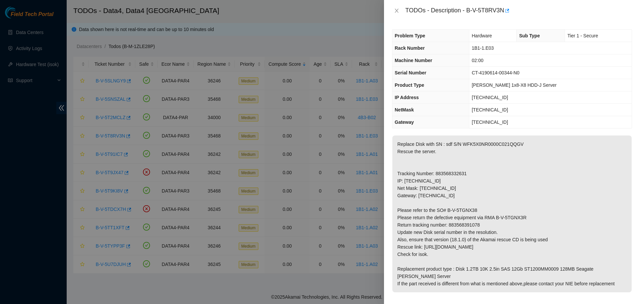
click at [486, 97] on span "[TECHNICAL_ID]" at bounding box center [490, 97] width 36 height 5
copy span "[TECHNICAL_ID]"
click at [489, 46] on span "1B1-1.E03" at bounding box center [483, 47] width 22 height 5
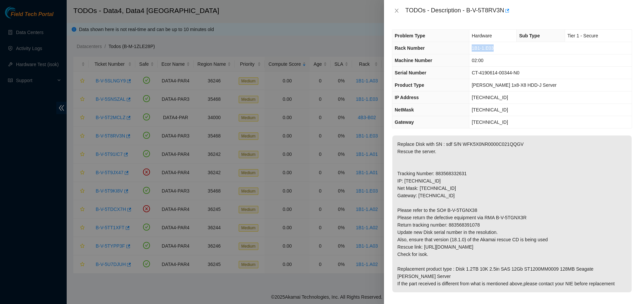
click at [489, 46] on span "1B1-1.E03" at bounding box center [483, 47] width 22 height 5
copy span "1B1-1.E03"
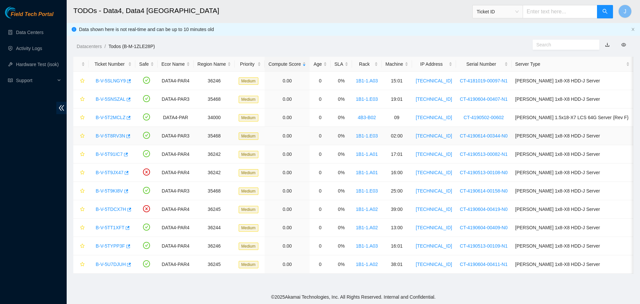
click at [116, 133] on link "B-V-5T8RV3N" at bounding box center [110, 135] width 29 height 5
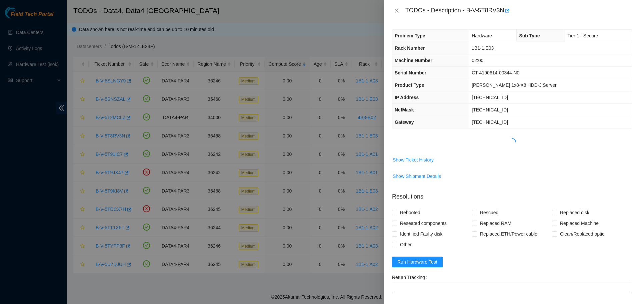
scroll to position [72, 0]
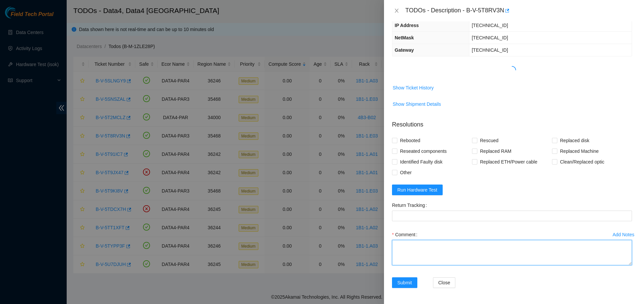
click at [415, 244] on textarea "Comment" at bounding box center [512, 252] width 240 height 25
paste textarea "Replaced disk WFK5X0NR0000C021QQGV with new disk WFKA9J3R. Rescued, reconfigure…"
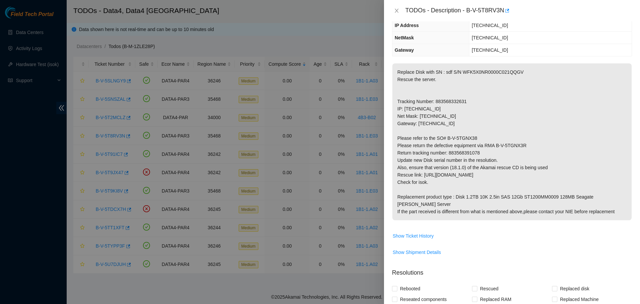
type textarea "Replaced disk WFK5X0NR0000C021QQGV with new disk WFKA9J3R. Rescued, reconfigure…"
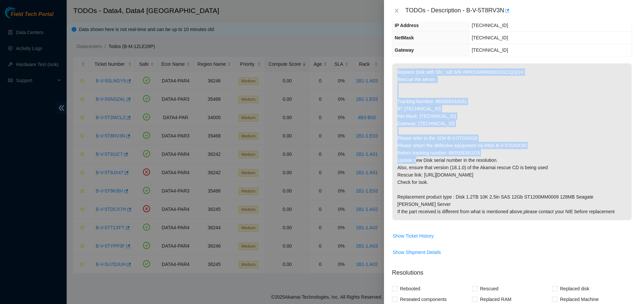
drag, startPoint x: 411, startPoint y: 235, endPoint x: 437, endPoint y: 151, distance: 88.0
click at [437, 151] on tbody "Replace Disk with SN : sdf S/N WFK5X0NR0000C021QQGV Rescue the server. Tracking…" at bounding box center [512, 163] width 240 height 200
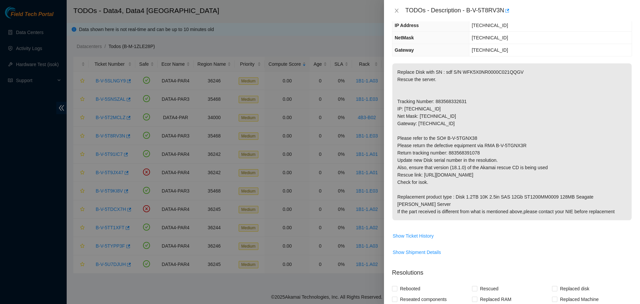
click at [531, 108] on p "Replace Disk with SN : sdf S/N WFK5X0NR0000C021QQGV Rescue the server. Tracking…" at bounding box center [511, 141] width 239 height 157
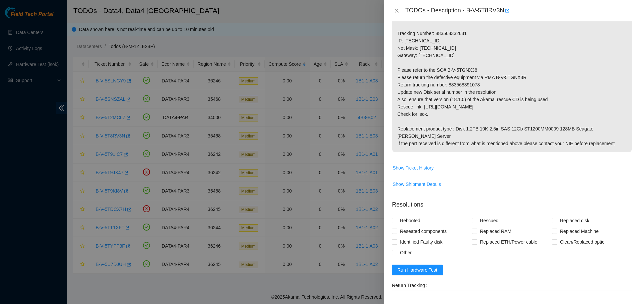
scroll to position [140, 0]
click at [472, 84] on p "Replace Disk with SN : sdf S/N WFK5X0NR0000C021QQGV Rescue the server. Tracking…" at bounding box center [511, 74] width 239 height 157
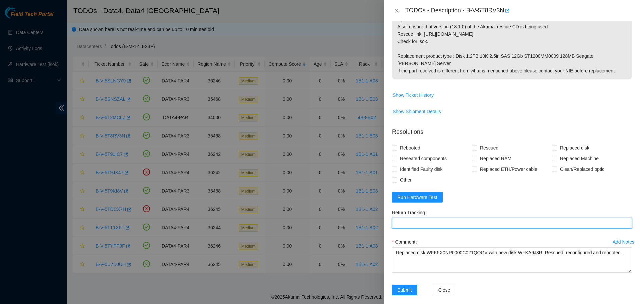
click at [415, 218] on Tracking "Return Tracking" at bounding box center [512, 223] width 240 height 11
paste Tracking "Replaced disk WFK5X0NR0000C021QQGV with new disk WFKA9J3R. Rescued, reconfigure…"
type Tracking "Replaced disk WFK5X0NR0000C021QQGV with new disk WFKA9J3R. Rescued, reconfigure…"
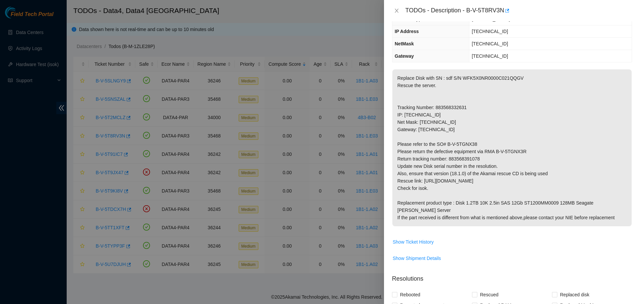
scroll to position [66, 0]
click at [464, 158] on p "Replace Disk with SN : sdf S/N WFK5X0NR0000C021QQGV Rescue the server. Tracking…" at bounding box center [511, 148] width 239 height 157
copy p "883568391078"
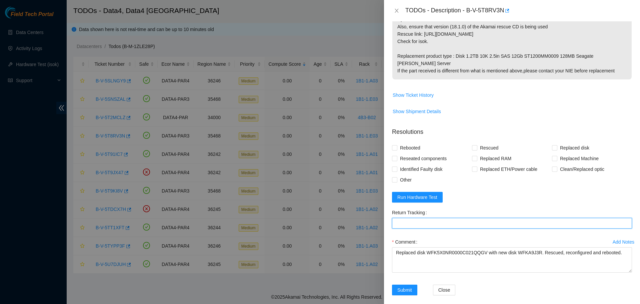
click at [446, 218] on Tracking "Return Tracking" at bounding box center [512, 223] width 240 height 11
paste Tracking "883568391078"
type Tracking "883568391078"
click at [397, 145] on span at bounding box center [394, 147] width 5 height 5
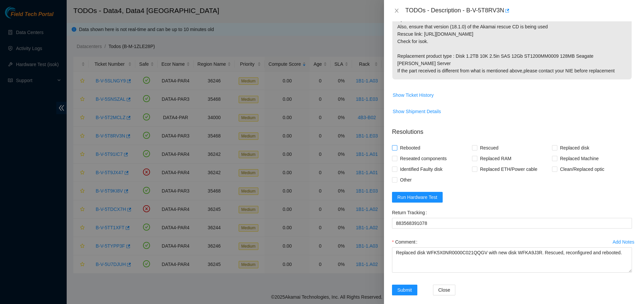
click at [397, 145] on input "Rebooted" at bounding box center [394, 147] width 5 height 5
checkbox input "true"
click at [477, 142] on span "Rescued" at bounding box center [489, 147] width 24 height 11
click at [477, 145] on input "Rescued" at bounding box center [474, 147] width 5 height 5
checkbox input "true"
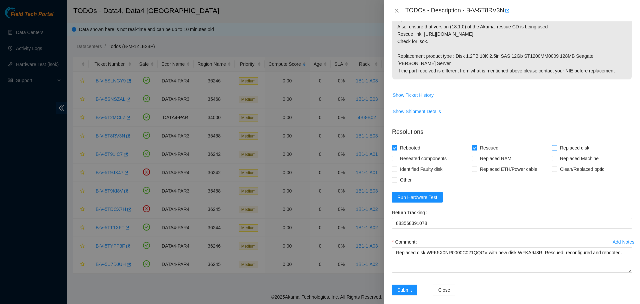
click at [557, 142] on span "Replaced disk" at bounding box center [574, 147] width 35 height 11
click at [554, 145] on input "Replaced disk" at bounding box center [554, 147] width 5 height 5
checkbox input "true"
click at [430, 153] on span "Reseated components" at bounding box center [423, 158] width 52 height 11
click at [397, 156] on input "Reseated components" at bounding box center [394, 158] width 5 height 5
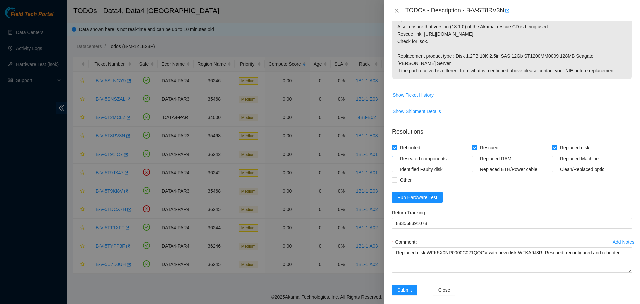
checkbox input "true"
click at [398, 174] on span "Other" at bounding box center [405, 179] width 17 height 11
click at [397, 177] on input "Other" at bounding box center [394, 179] width 5 height 5
checkbox input "true"
click at [420, 193] on span "Run Hardware Test" at bounding box center [417, 196] width 40 height 7
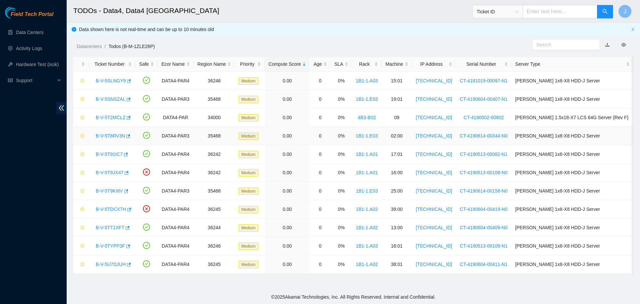
click at [113, 136] on link "B-V-5T8RV3N" at bounding box center [110, 135] width 29 height 5
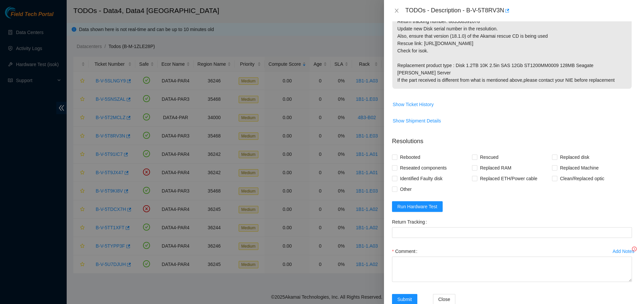
scroll to position [213, 0]
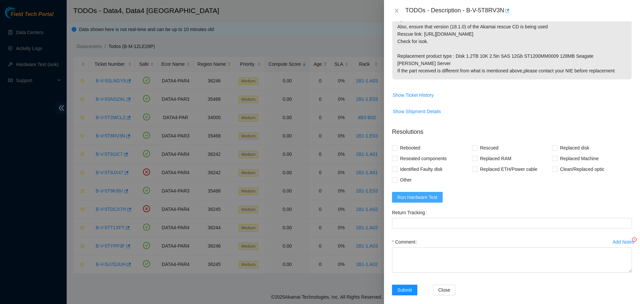
click at [419, 193] on span "Run Hardware Test" at bounding box center [417, 196] width 40 height 7
click at [395, 145] on input "Rebooted" at bounding box center [394, 147] width 5 height 5
checkbox input "true"
click at [472, 145] on input "Rescued" at bounding box center [474, 147] width 5 height 5
checkbox input "true"
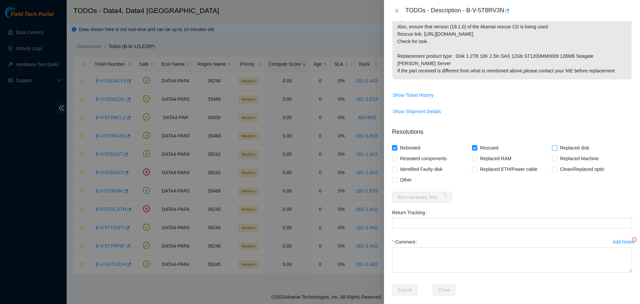
click at [552, 145] on input "Replaced disk" at bounding box center [554, 147] width 5 height 5
checkbox input "true"
click at [414, 153] on span "Reseated components" at bounding box center [423, 158] width 52 height 11
click at [397, 156] on input "Reseated components" at bounding box center [394, 158] width 5 height 5
checkbox input "true"
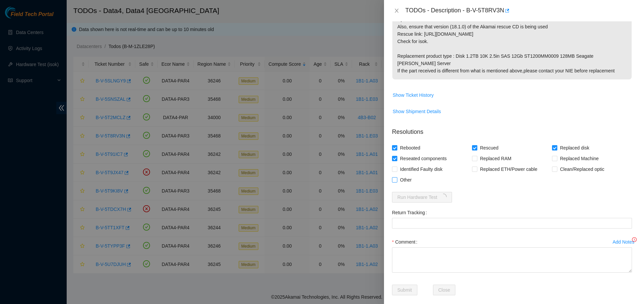
click at [395, 177] on input "Other" at bounding box center [394, 179] width 5 height 5
checkbox input "true"
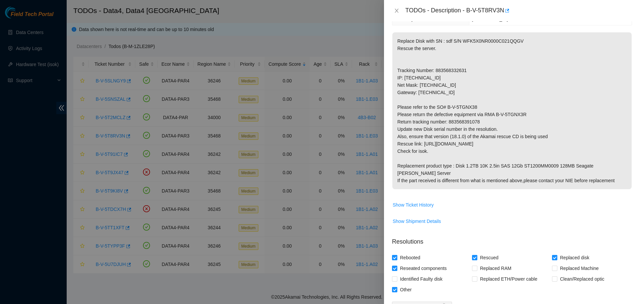
scroll to position [103, 0]
click at [466, 122] on p "Replace Disk with SN : sdf S/N WFK5X0NR0000C021QQGV Rescue the server. Tracking…" at bounding box center [511, 111] width 239 height 157
copy p "883568391078"
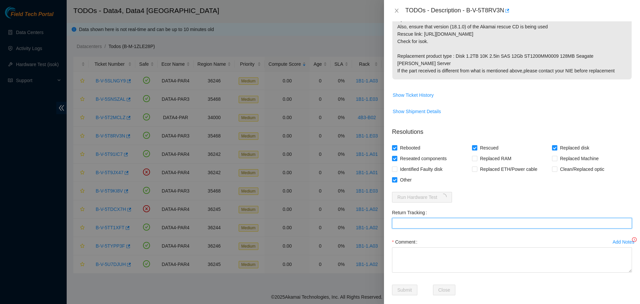
click at [428, 218] on Tracking "Return Tracking" at bounding box center [512, 223] width 240 height 11
paste Tracking "883568391078"
type Tracking "883568391078"
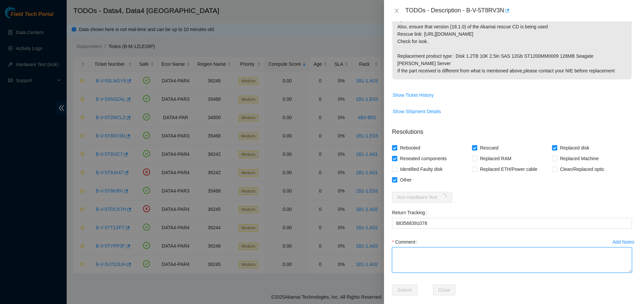
click at [400, 247] on textarea "Comment" at bounding box center [512, 259] width 240 height 25
paste textarea "Replaced disk WFK5X0NR0000C021QQGV with new disk WFKA9J3R. Rescued, reconfigure…"
type textarea "Replaced disk WFK5X0NR0000C021QQGV with new disk WFKA9J3R. Rescued, reconfigure…"
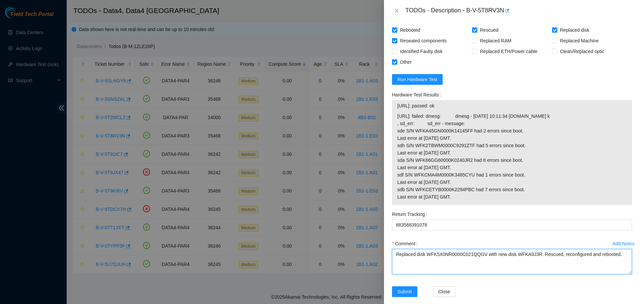
scroll to position [332, 0]
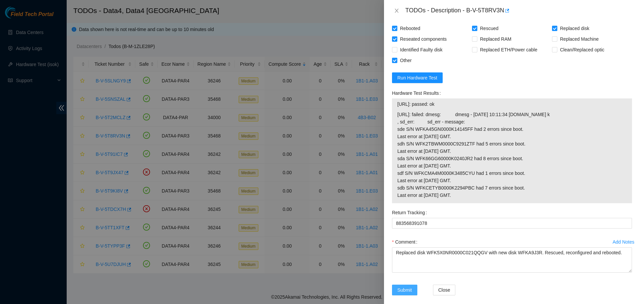
click at [407, 288] on button "Submit" at bounding box center [404, 289] width 25 height 11
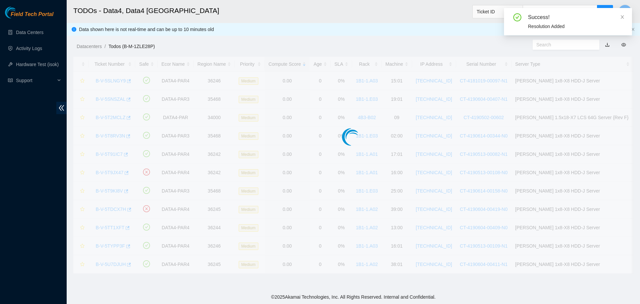
scroll to position [119, 0]
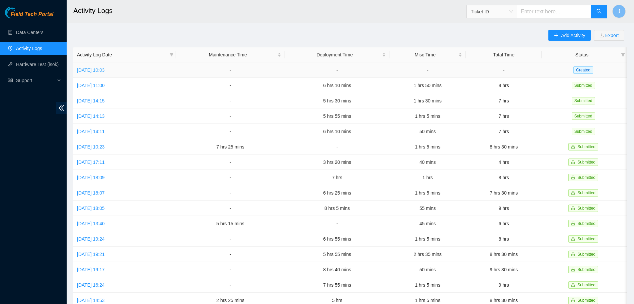
click at [105, 68] on link "[DATE] 10:03" at bounding box center [91, 69] width 28 height 5
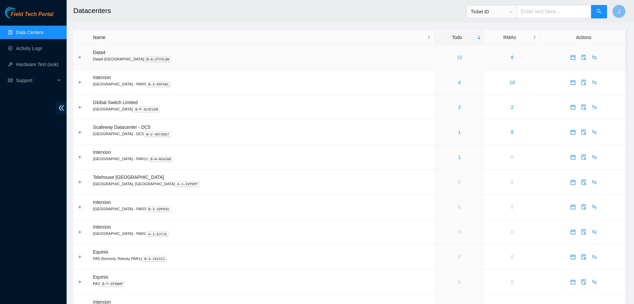
click at [457, 55] on link "10" at bounding box center [459, 57] width 5 height 5
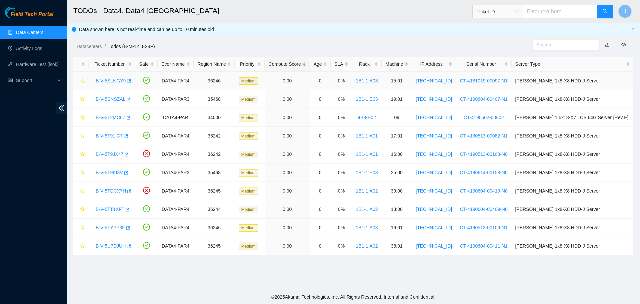
click at [109, 79] on link "B-V-5SLNGY9" at bounding box center [111, 80] width 30 height 5
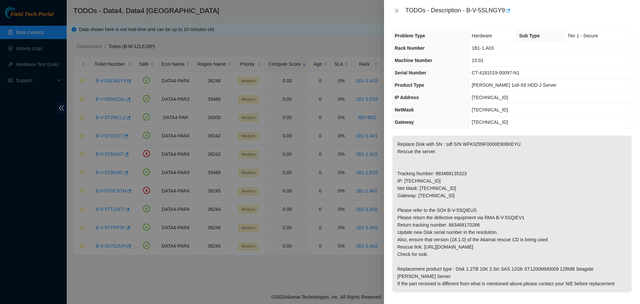
click at [535, 206] on p "Replace Disk with SN : sdf S/N WFK0Z89F0000E906KEYU Rescue the server. Tracking…" at bounding box center [511, 213] width 239 height 157
click at [483, 97] on span "[TECHNICAL_ID]" at bounding box center [490, 97] width 36 height 5
click at [397, 8] on icon "close" at bounding box center [396, 10] width 5 height 5
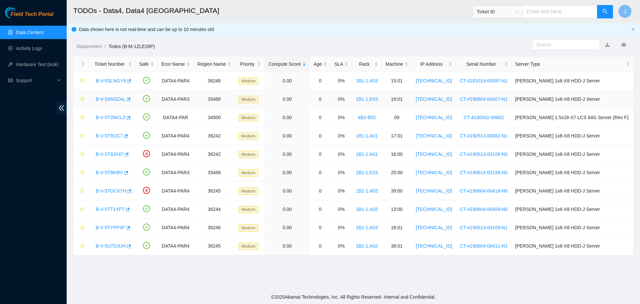
click at [112, 101] on link "B-V-5SNSZAL" at bounding box center [111, 98] width 30 height 5
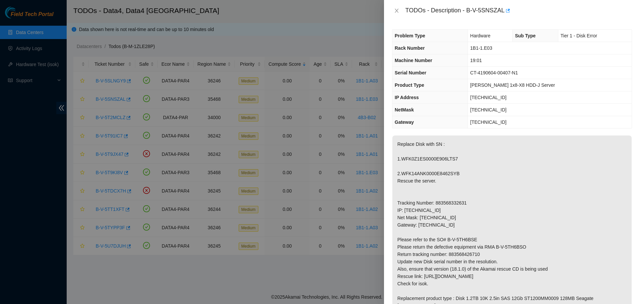
click at [482, 97] on span "[TECHNICAL_ID]" at bounding box center [488, 97] width 36 height 5
copy span "[TECHNICAL_ID]"
click at [486, 48] on span "1B1-1.E03" at bounding box center [481, 47] width 22 height 5
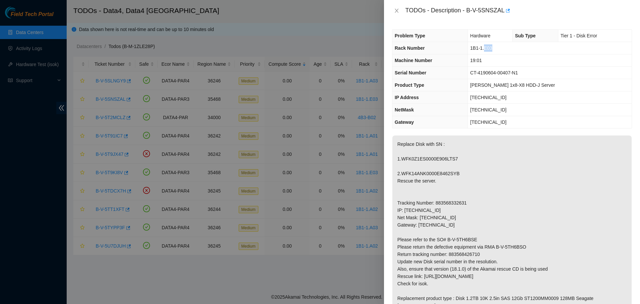
click at [486, 48] on span "1B1-1.E03" at bounding box center [481, 47] width 22 height 5
copy span "1B1-1.E03"
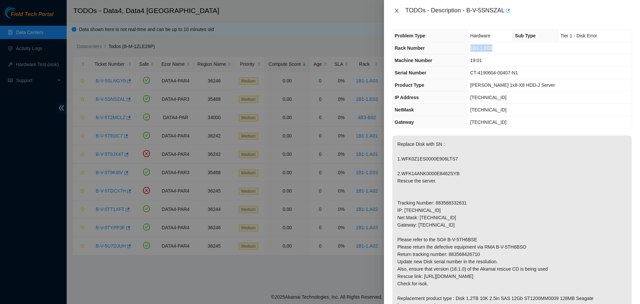
click at [398, 11] on icon "close" at bounding box center [396, 10] width 5 height 5
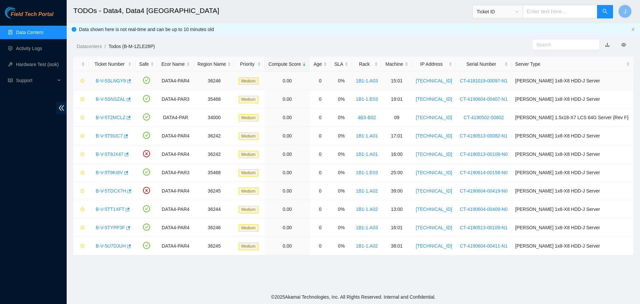
click at [100, 81] on link "B-V-5SLNGY9" at bounding box center [111, 80] width 30 height 5
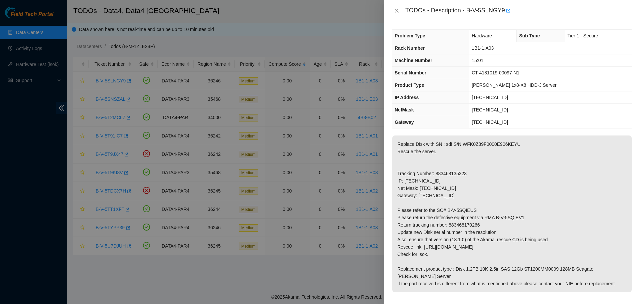
click at [489, 98] on span "95.100.202.127" at bounding box center [490, 97] width 36 height 5
copy span "95.100.202.127"
click at [546, 94] on td "95.100.202.127" at bounding box center [550, 97] width 162 height 12
click at [487, 48] on span "1B1-1.A03" at bounding box center [483, 47] width 22 height 5
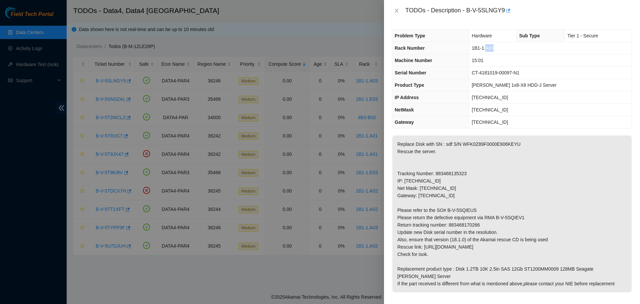
click at [487, 48] on span "1B1-1.A03" at bounding box center [483, 47] width 22 height 5
copy span "1B1-1.A03"
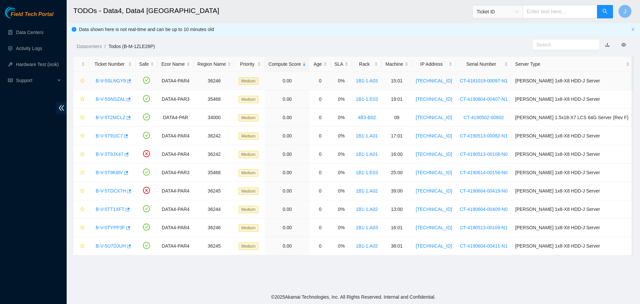
click at [116, 80] on link "B-V-5SLNGY9" at bounding box center [111, 80] width 30 height 5
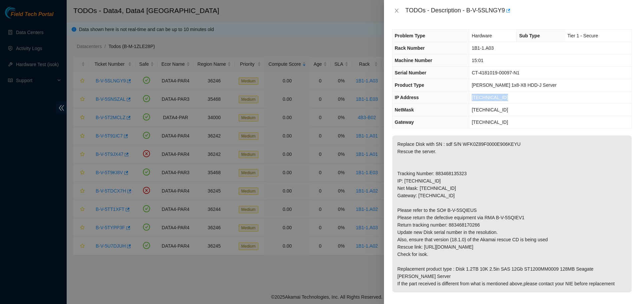
drag, startPoint x: 504, startPoint y: 96, endPoint x: 474, endPoint y: 97, distance: 30.7
click at [474, 97] on td "[TECHNICAL_ID]" at bounding box center [550, 97] width 162 height 12
copy span "[TECHNICAL_ID]"
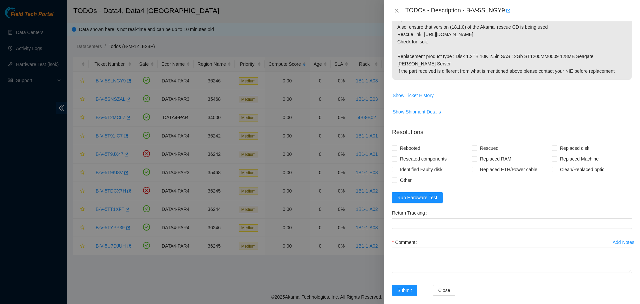
scroll to position [213, 0]
click at [407, 142] on span "Rebooted" at bounding box center [410, 147] width 26 height 11
click at [397, 145] on input "Rebooted" at bounding box center [394, 147] width 5 height 5
checkbox input "true"
click at [485, 142] on span "Rescued" at bounding box center [489, 147] width 24 height 11
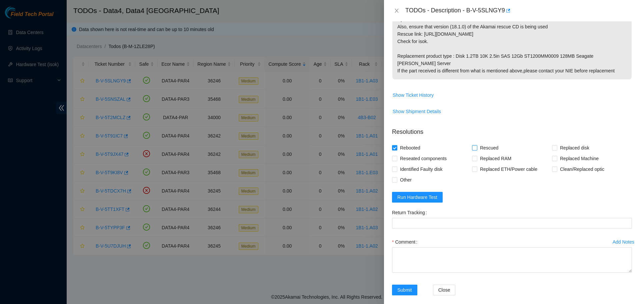
click at [477, 145] on input "Rescued" at bounding box center [474, 147] width 5 height 5
checkbox input "true"
drag, startPoint x: 554, startPoint y: 142, endPoint x: 400, endPoint y: 151, distance: 154.2
click at [400, 153] on span "Reseated components" at bounding box center [423, 158] width 52 height 11
click at [397, 156] on input "Reseated components" at bounding box center [394, 158] width 5 height 5
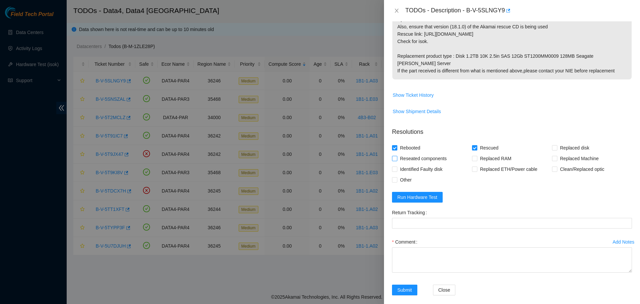
checkbox input "true"
drag, startPoint x: 551, startPoint y: 140, endPoint x: 567, endPoint y: 132, distance: 17.4
click at [567, 132] on form "Resolutions Rebooted Rescued Replaced disk Reseated components Replaced RAM Rep…" at bounding box center [512, 212] width 240 height 181
click at [552, 145] on input "Replaced disk" at bounding box center [554, 147] width 5 height 5
checkbox input "true"
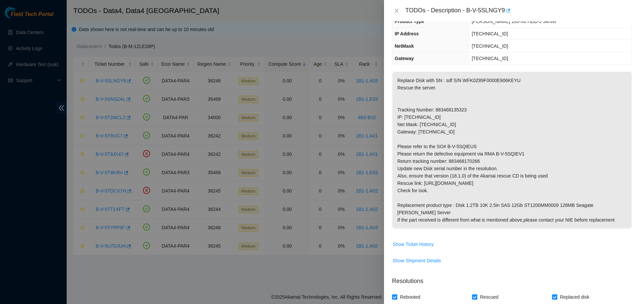
scroll to position [63, 0]
click at [472, 162] on p "Replace Disk with SN : sdf S/N WFK0Z89F0000E906KEYU Rescue the server. Tracking…" at bounding box center [511, 150] width 239 height 157
copy p "883468170266"
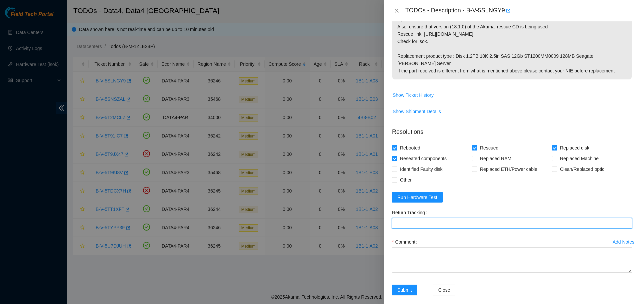
click at [409, 218] on Tracking "Return Tracking" at bounding box center [512, 223] width 240 height 11
paste Tracking "883468170266"
type Tracking "883468170266"
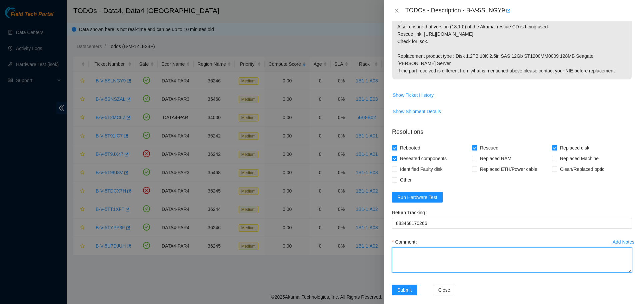
click at [422, 247] on textarea "Comment" at bounding box center [512, 259] width 240 height 25
paste textarea "Replaced disk WFK0Z89F0000E906KEYU with new disk WFK5T4QQ. Rescued, reconfigure…"
type textarea "Replaced disk WFK0Z89F0000E906KEYU with new disk WFK5T4QQ. Rescued, reconfigure…"
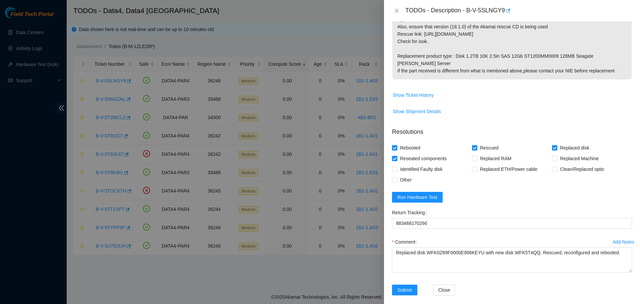
click at [479, 189] on form "Resolutions Rebooted Rescued Replaced disk Reseated components Replaced RAM Rep…" at bounding box center [512, 212] width 240 height 181
click at [419, 193] on span "Run Hardware Test" at bounding box center [417, 196] width 40 height 7
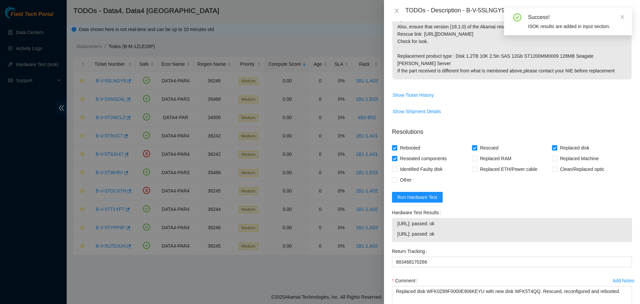
scroll to position [251, 0]
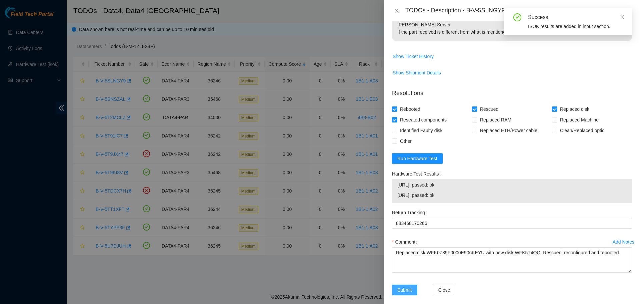
click at [401, 286] on span "Submit" at bounding box center [404, 289] width 15 height 7
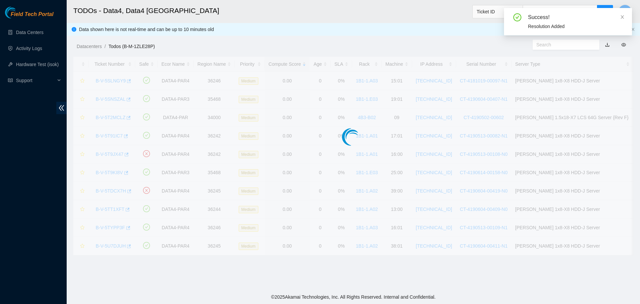
scroll to position [145, 0]
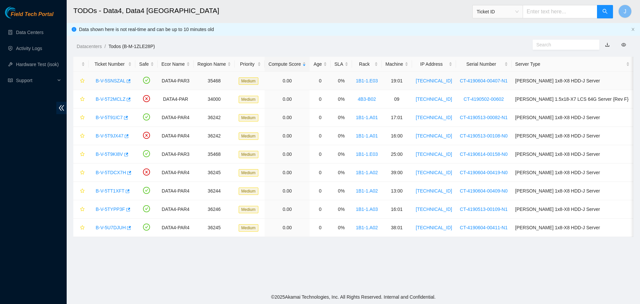
click at [107, 78] on link "B-V-5SNSZAL" at bounding box center [111, 80] width 30 height 5
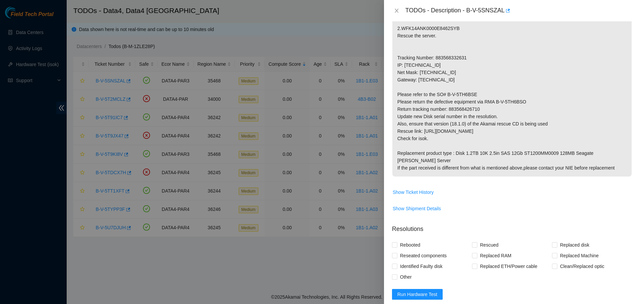
scroll to position [242, 0]
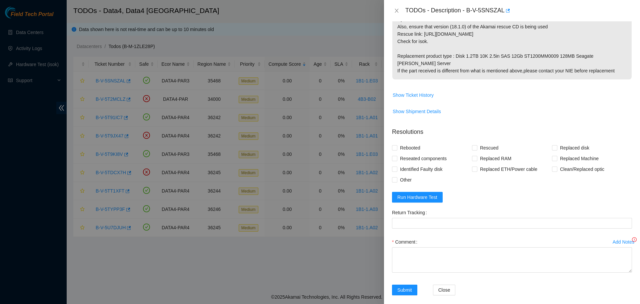
click at [107, 80] on div at bounding box center [320, 152] width 640 height 304
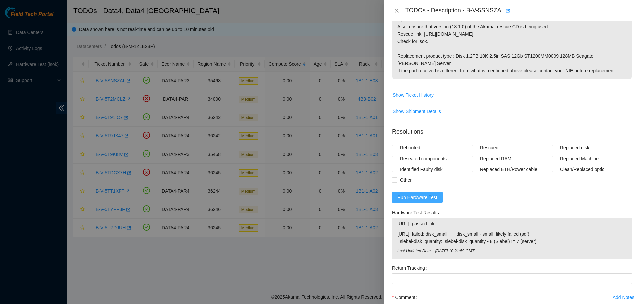
scroll to position [251, 0]
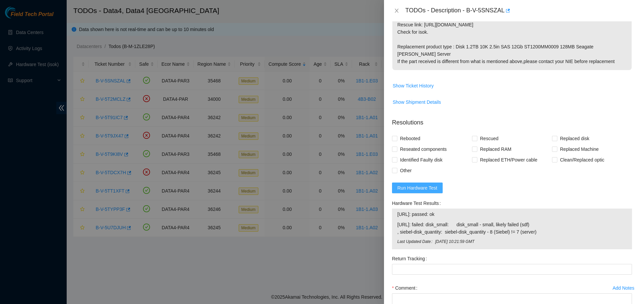
click at [397, 182] on button "Run Hardware Test" at bounding box center [417, 187] width 51 height 11
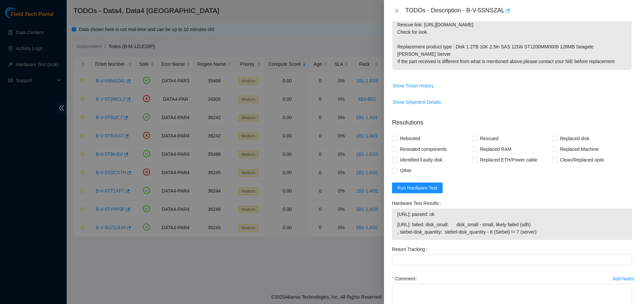
drag, startPoint x: 540, startPoint y: 222, endPoint x: 398, endPoint y: 217, distance: 141.4
click at [398, 221] on span "23.15.179.77: failed: disk_small: disk_small - small, likely failed (sdh) , sie…" at bounding box center [511, 228] width 229 height 15
click at [541, 224] on span "23.15.179.77: failed: disk_small: disk_small - small, likely failed (sdh) , sie…" at bounding box center [511, 228] width 229 height 15
drag, startPoint x: 541, startPoint y: 224, endPoint x: 396, endPoint y: 218, distance: 145.1
click at [396, 218] on div "23.15.179.76: passed: ok 23.15.179.77: failed: disk_small: disk_small - small, …" at bounding box center [512, 223] width 240 height 31
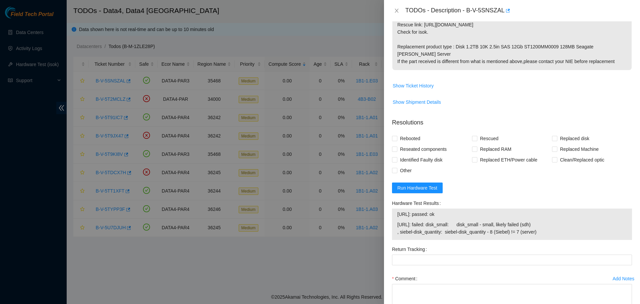
copy span "23.15.179.77: failed: disk_small: disk_small - small, likely failed (sdh) , sie…"
click at [518, 198] on div "Hardware Test Results" at bounding box center [512, 203] width 240 height 11
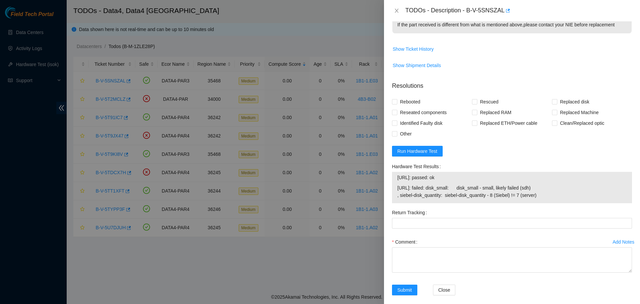
click at [325, 20] on div at bounding box center [320, 152] width 640 height 304
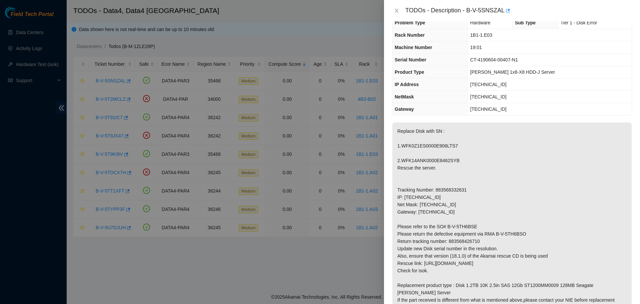
scroll to position [0, 0]
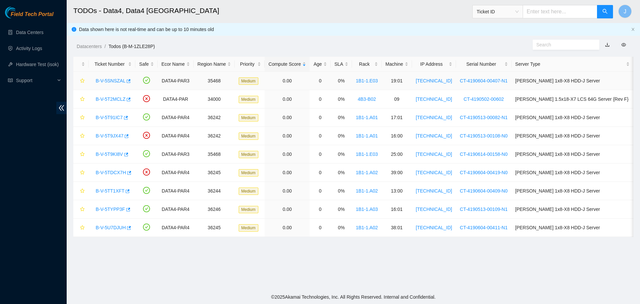
click at [104, 80] on link "B-V-5SNSZAL" at bounding box center [111, 80] width 30 height 5
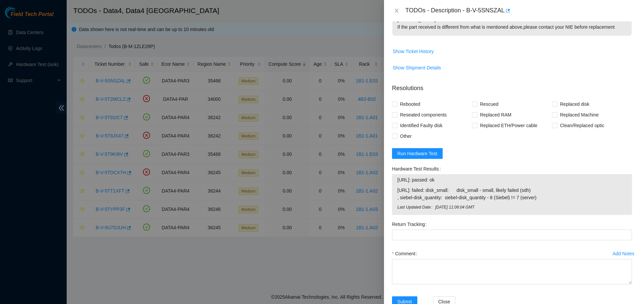
scroll to position [297, 0]
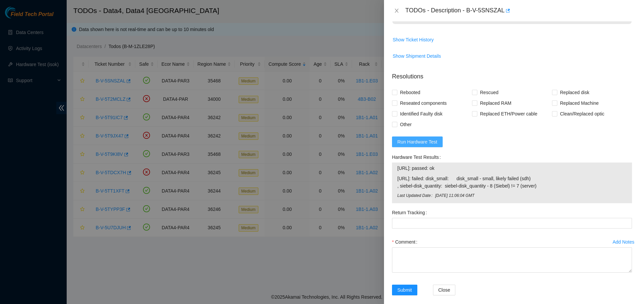
click at [417, 138] on span "Run Hardware Test" at bounding box center [417, 141] width 40 height 7
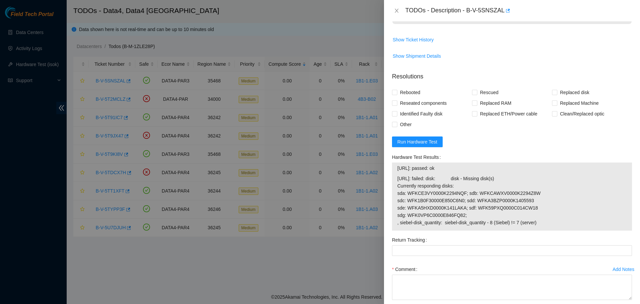
drag, startPoint x: 434, startPoint y: 204, endPoint x: 594, endPoint y: 148, distance: 169.4
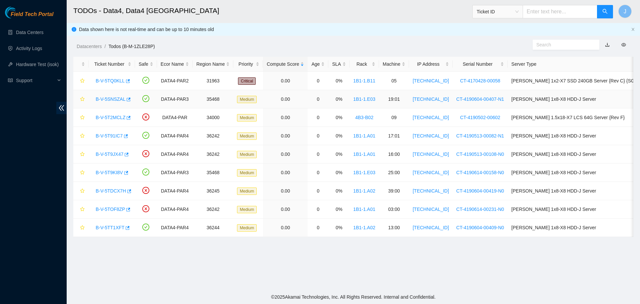
click at [112, 97] on link "B-V-5SNSZAL" at bounding box center [111, 98] width 30 height 5
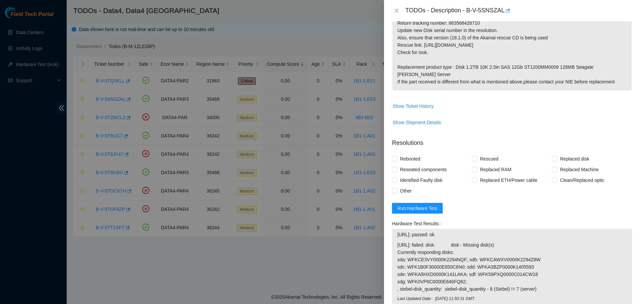
scroll to position [234, 0]
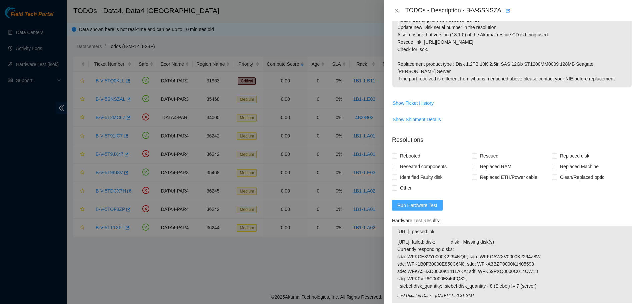
click at [422, 201] on span "Run Hardware Test" at bounding box center [417, 204] width 40 height 7
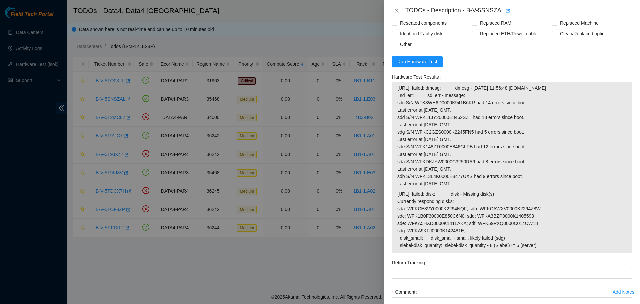
scroll to position [378, 0]
click at [420, 58] on span "Run Hardware Test" at bounding box center [417, 61] width 40 height 7
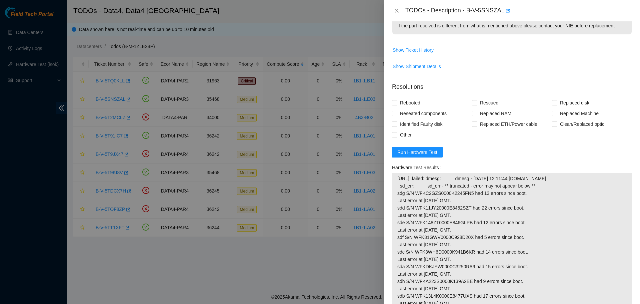
scroll to position [287, 0]
click at [395, 100] on input "Rebooted" at bounding box center [394, 102] width 5 height 5
checkbox input "true"
click at [395, 111] on input "Reseated components" at bounding box center [394, 113] width 5 height 5
checkbox input "true"
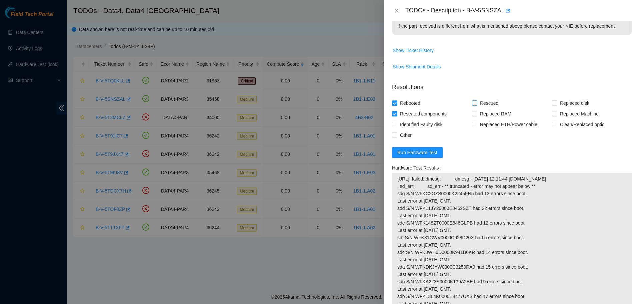
click at [473, 100] on input "Rescued" at bounding box center [474, 102] width 5 height 5
checkbox input "true"
click at [557, 98] on span "Replaced disk" at bounding box center [574, 103] width 35 height 11
click at [554, 100] on input "Replaced disk" at bounding box center [554, 102] width 5 height 5
checkbox input "true"
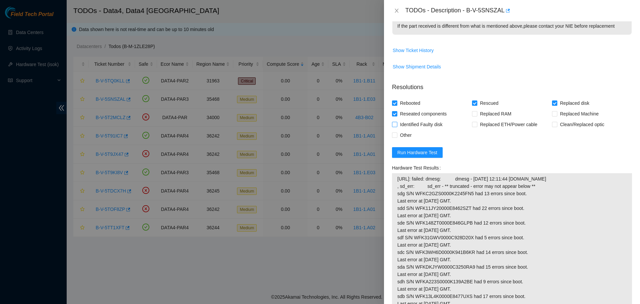
click at [417, 119] on span "Identified Faulty disk" at bounding box center [421, 124] width 48 height 11
click at [397, 122] on input "Identified Faulty disk" at bounding box center [394, 124] width 5 height 5
checkbox input "true"
click at [397, 130] on span "Other" at bounding box center [405, 135] width 17 height 11
click at [397, 132] on input "Other" at bounding box center [394, 134] width 5 height 5
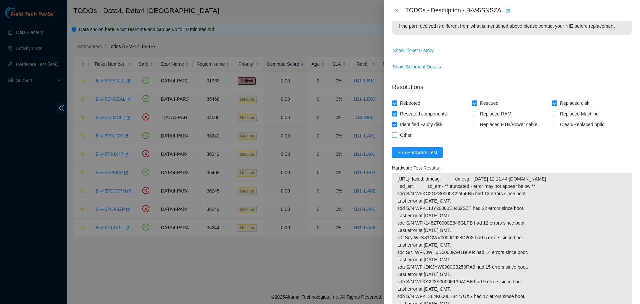
checkbox input "true"
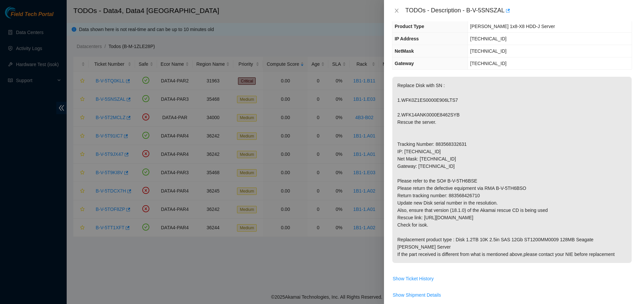
scroll to position [57, 0]
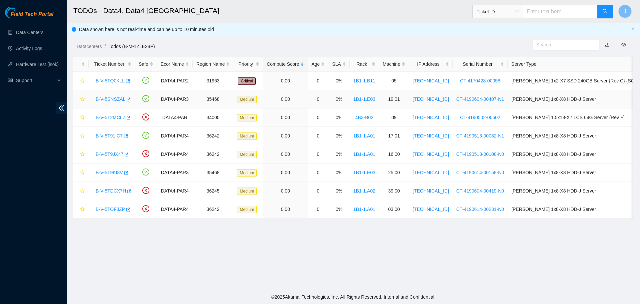
click at [115, 99] on link "B-V-5SNSZAL" at bounding box center [111, 98] width 30 height 5
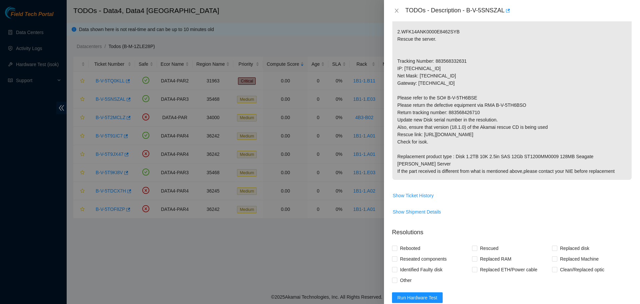
scroll to position [141, 0]
click at [412, 243] on span "Rebooted" at bounding box center [410, 248] width 26 height 11
click at [397, 246] on input "Rebooted" at bounding box center [394, 248] width 5 height 5
checkbox input "true"
click at [481, 243] on span "Rescued" at bounding box center [489, 248] width 24 height 11
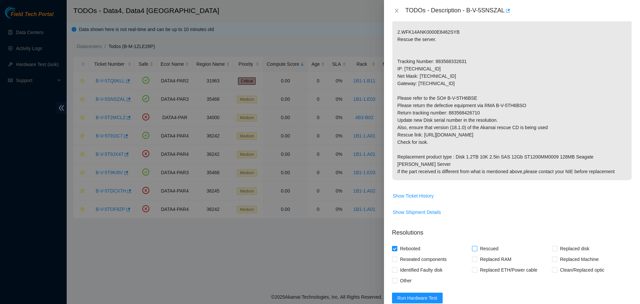
click at [477, 246] on input "Rescued" at bounding box center [474, 248] width 5 height 5
checkbox input "true"
click at [557, 243] on span "Replaced disk" at bounding box center [574, 248] width 35 height 11
click at [555, 246] on input "Replaced disk" at bounding box center [554, 248] width 5 height 5
checkbox input "true"
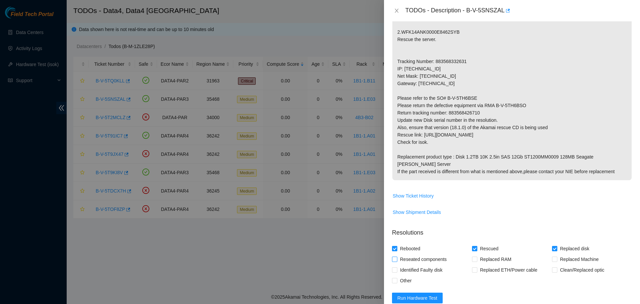
click at [434, 254] on span "Reseated components" at bounding box center [423, 259] width 52 height 11
click at [397, 256] on input "Reseated components" at bounding box center [394, 258] width 5 height 5
checkbox input "true"
click at [428, 264] on span "Identified Faulty disk" at bounding box center [421, 269] width 48 height 11
click at [397, 267] on input "Identified Faulty disk" at bounding box center [394, 269] width 5 height 5
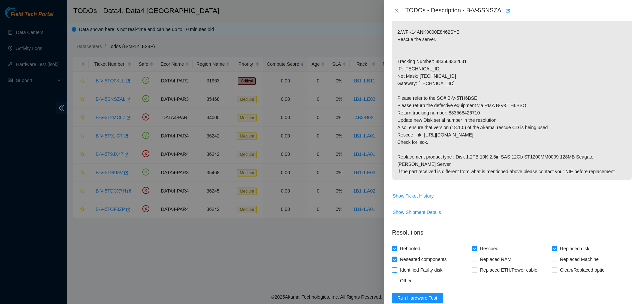
checkbox input "true"
click at [403, 275] on span "Other" at bounding box center [405, 280] width 17 height 11
click at [397, 278] on input "Other" at bounding box center [394, 280] width 5 height 5
checkbox input "true"
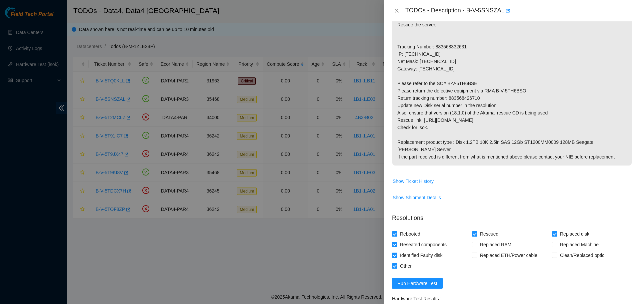
scroll to position [156, 0]
click at [469, 95] on p "Replace Disk with SN : 1.WFK0Z1ES0000E906LTS7 2.WFK14ANK0000E8462SYB Rescue the…" at bounding box center [511, 73] width 239 height 186
copy p "883568426710"
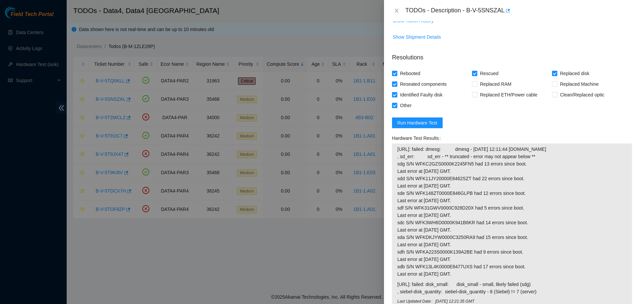
scroll to position [422, 0]
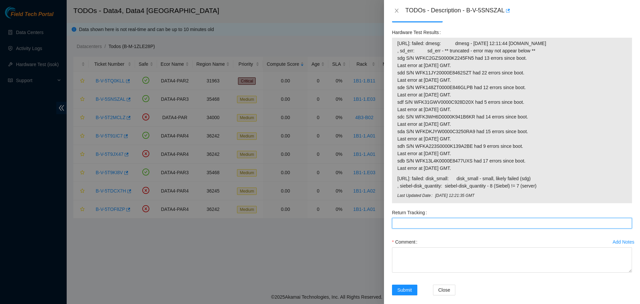
click at [422, 218] on Tracking "Return Tracking" at bounding box center [512, 223] width 240 height 11
paste Tracking "883568426710"
type Tracking "883568426710"
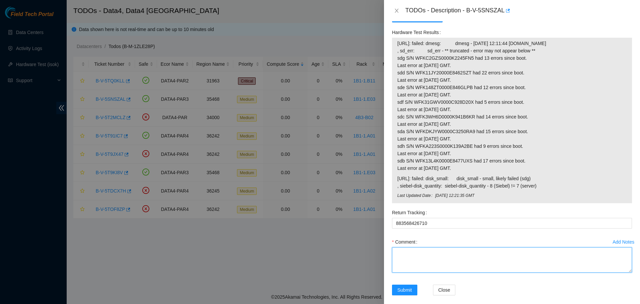
click at [434, 257] on textarea "Comment" at bounding box center [512, 259] width 240 height 25
paste textarea "Replaced disk WFK0Z1ES0000E906LTS7 with new disk WFKA9KFJ. Replaced disk WFK14A…"
click at [436, 260] on textarea "Replaced disk WFK0Z1ES0000E906LTS7 with new disk WFKA9KFJ. Replaced disk WFK14A…" at bounding box center [512, 259] width 240 height 25
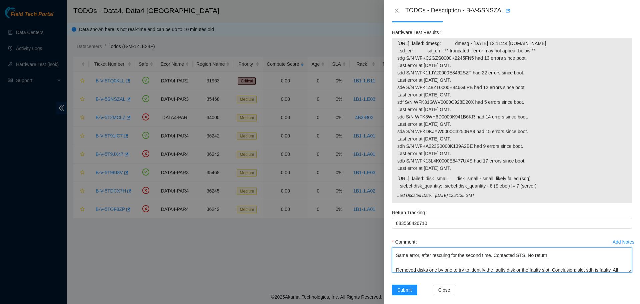
scroll to position [88, 0]
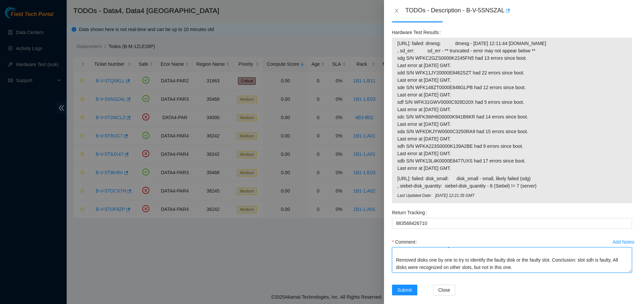
click at [552, 251] on textarea "Replaced disk WFK0Z1ES0000E906LTS7 with new disk WFKA9KFJ. Replaced disk WFK14A…" at bounding box center [512, 259] width 240 height 25
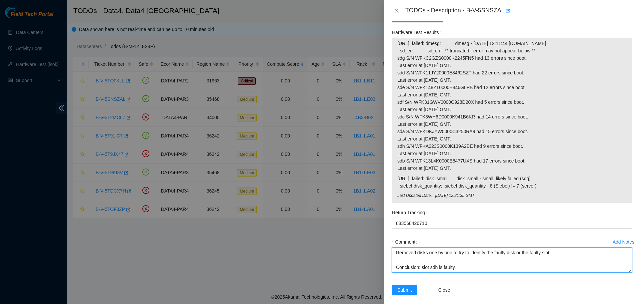
scroll to position [103, 0]
click at [487, 251] on textarea "Replaced disk WFK0Z1ES0000E906LTS7 with new disk WFKA9KFJ. Replaced disk WFK14A…" at bounding box center [512, 259] width 240 height 25
type textarea "Replaced disk WFK0Z1ES0000E906LTS7 with new disk WFKA9KFJ. Replaced disk WFK14A…"
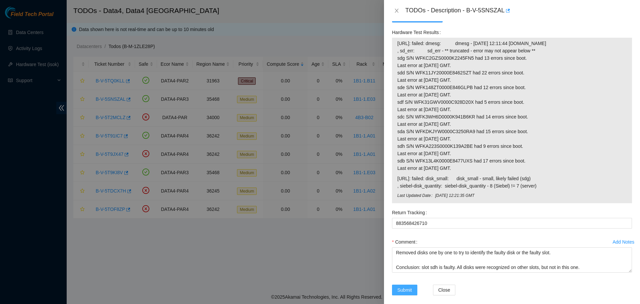
click at [402, 286] on span "Submit" at bounding box center [404, 289] width 15 height 7
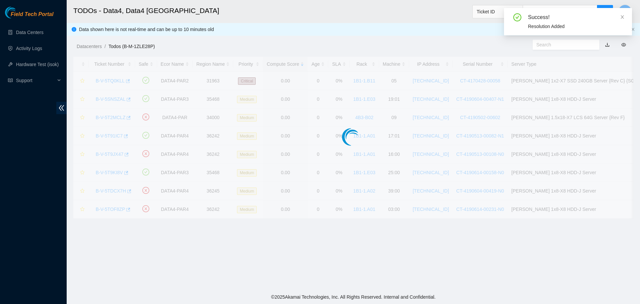
scroll to position [119, 0]
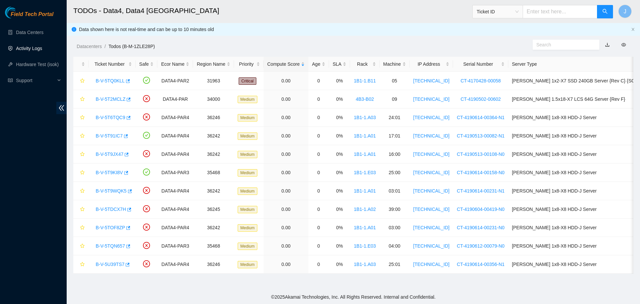
click at [31, 48] on link "Activity Logs" at bounding box center [29, 48] width 26 height 5
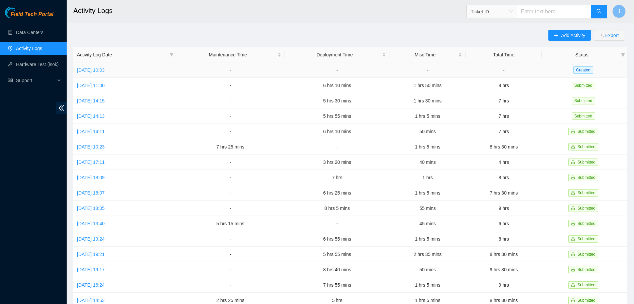
click at [105, 67] on link "Wed, 27 Aug 2025 10:03" at bounding box center [91, 69] width 28 height 5
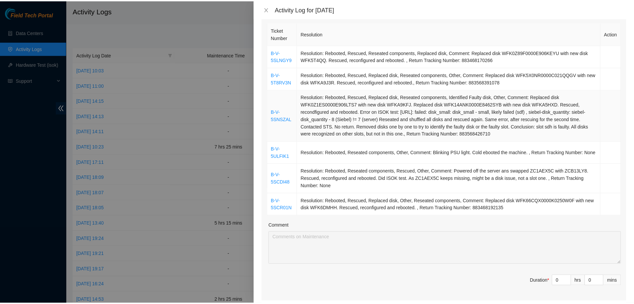
scroll to position [101, 0]
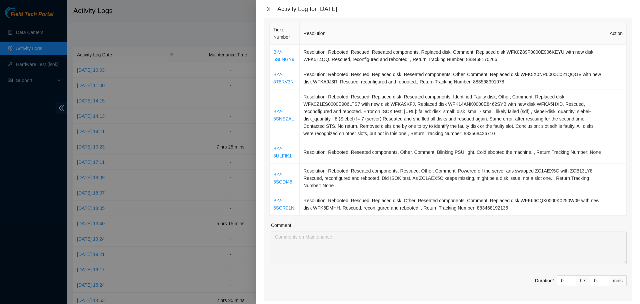
click at [267, 10] on icon "close" at bounding box center [268, 8] width 5 height 5
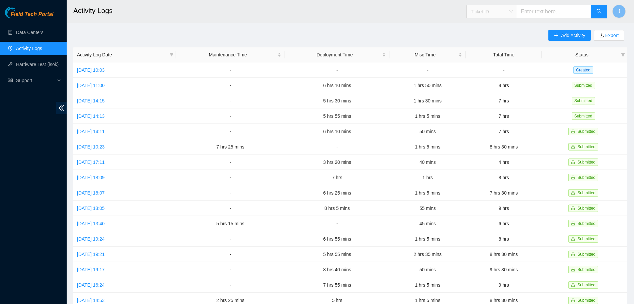
click at [513, 9] on span "Ticket ID" at bounding box center [492, 12] width 42 height 10
click at [491, 59] on div "IP Address" at bounding box center [498, 56] width 42 height 7
click at [538, 11] on input "text" at bounding box center [554, 11] width 75 height 13
type input "[TECHNICAL_ID]"
